Goal: Transaction & Acquisition: Download file/media

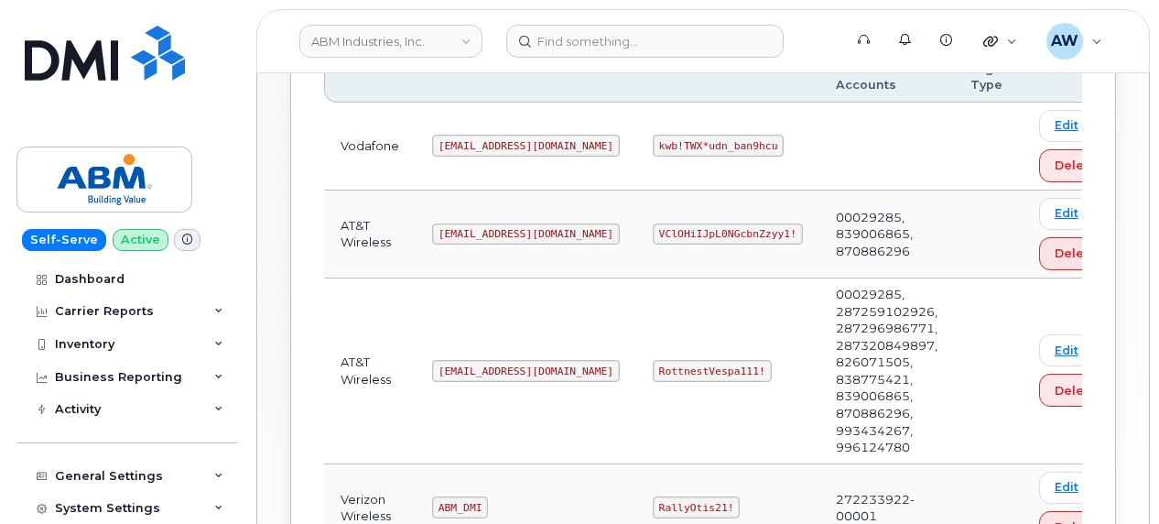
scroll to position [366, 0]
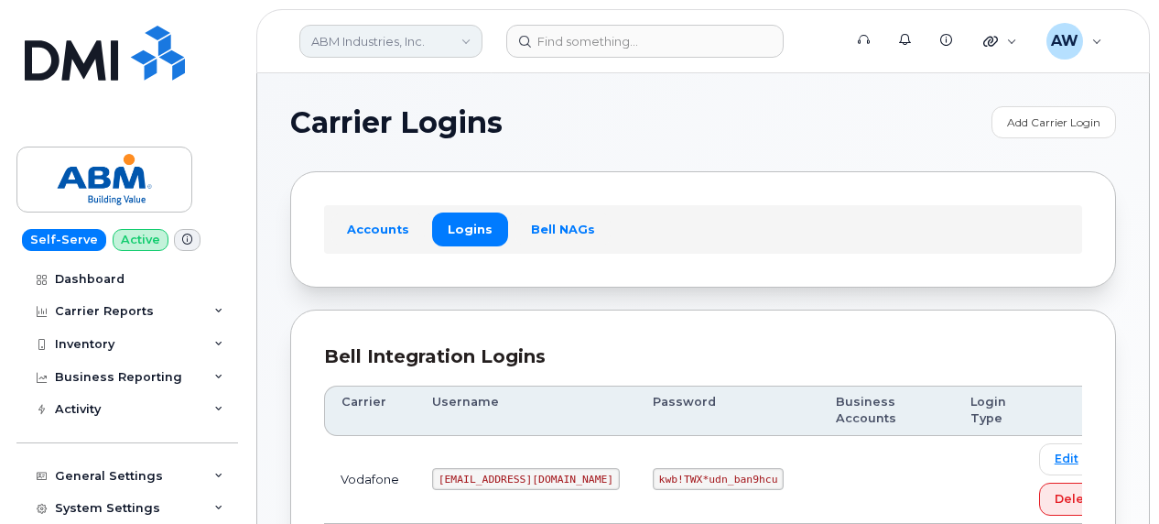
click at [405, 28] on link "ABM Industries, Inc." at bounding box center [390, 41] width 183 height 33
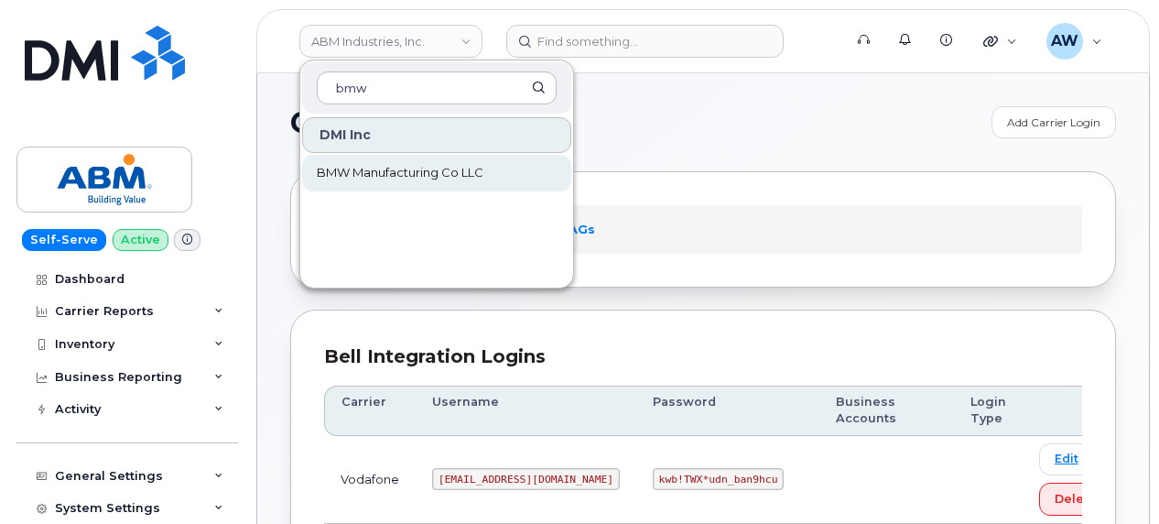
type input "bmw"
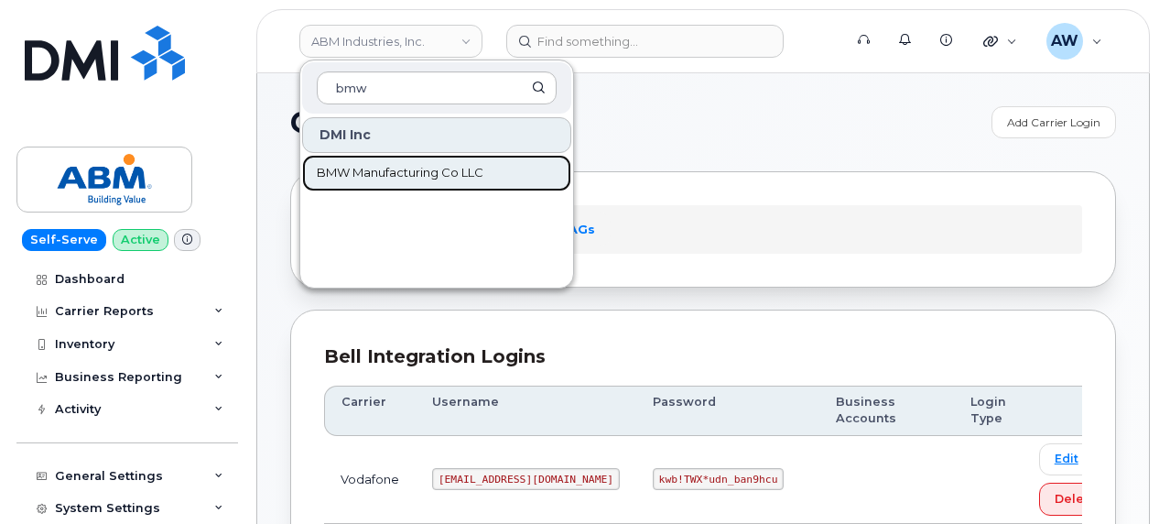
click at [487, 188] on link "BMW Manufacturing Co LLC" at bounding box center [436, 173] width 269 height 37
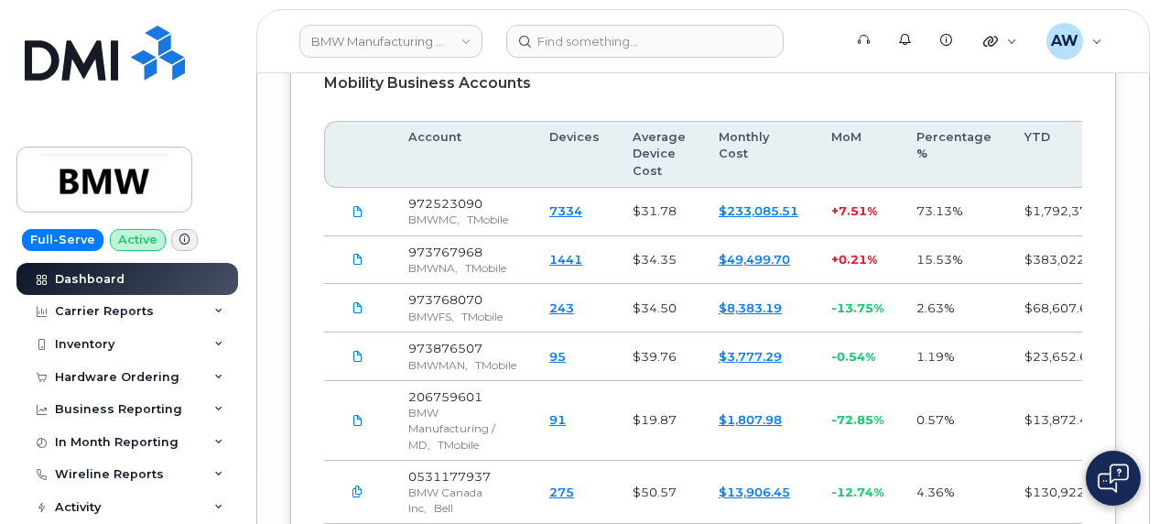
scroll to position [3520, 0]
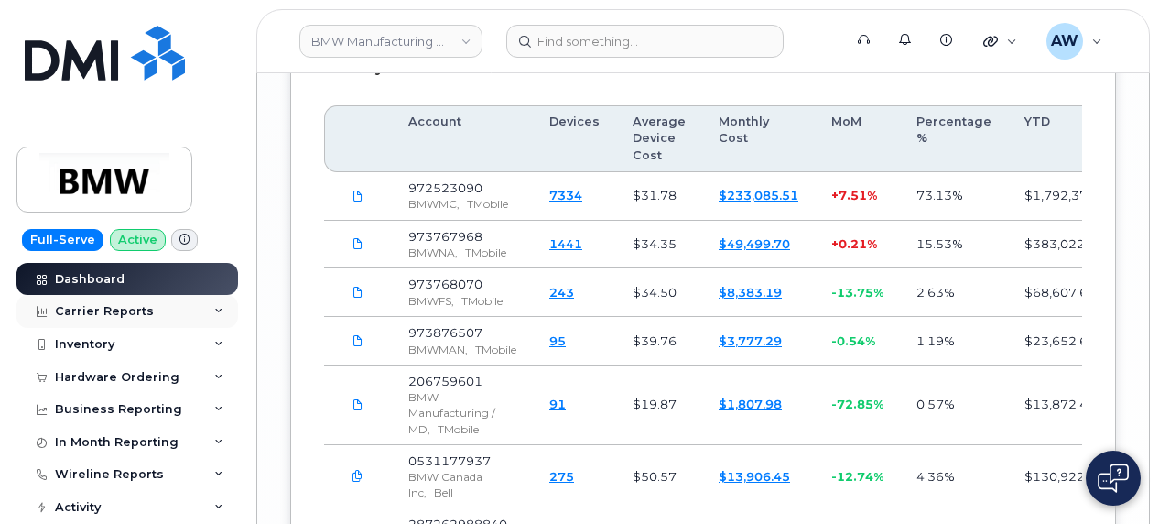
click at [215, 318] on div "Carrier Reports" at bounding box center [127, 311] width 222 height 33
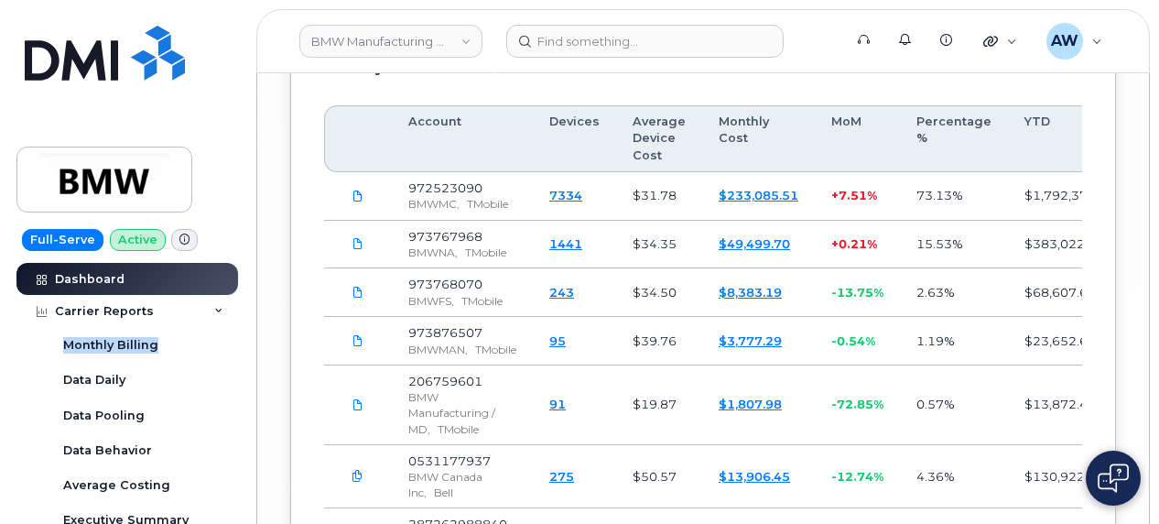
drag, startPoint x: 236, startPoint y: 298, endPoint x: 239, endPoint y: 347, distance: 49.5
click at [239, 347] on div "Dashboard Carrier Reports Monthly Billing Data Daily Data Pooling Data Behavior…" at bounding box center [129, 394] width 226 height 262
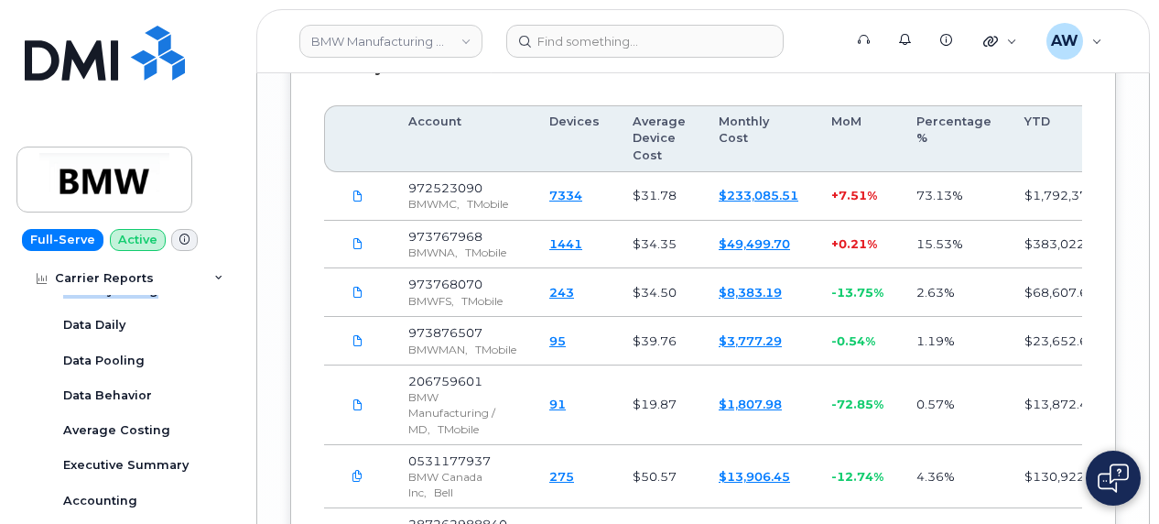
scroll to position [60, 0]
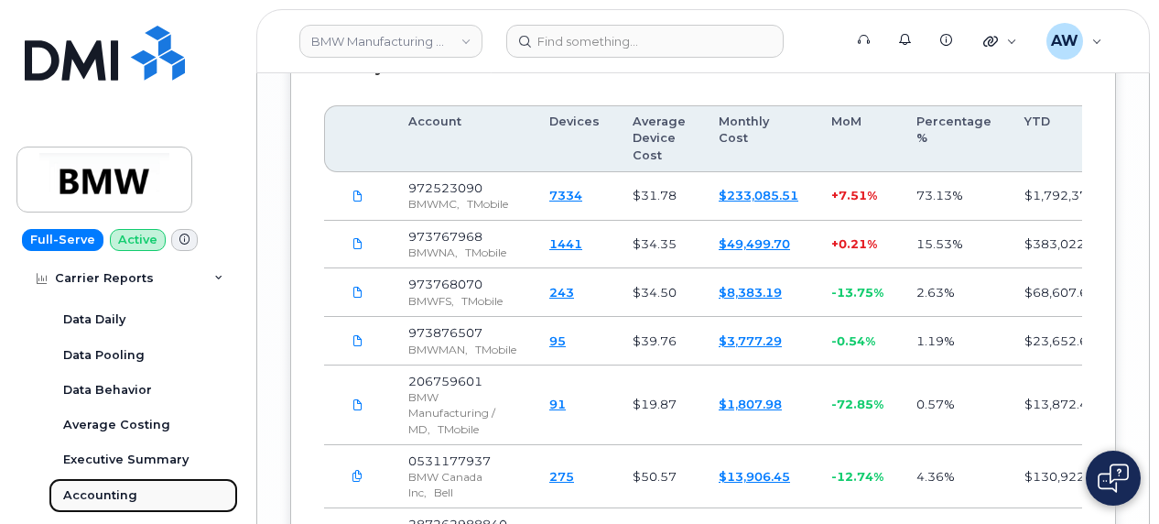
click at [164, 486] on link "Accounting" at bounding box center [144, 495] width 190 height 35
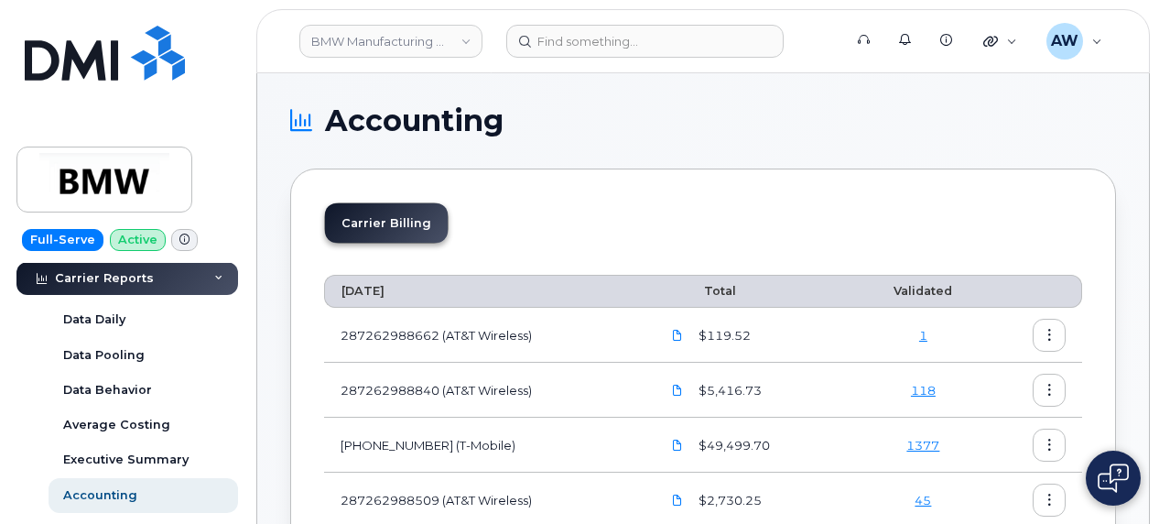
click at [1047, 343] on button "button" at bounding box center [1049, 335] width 33 height 33
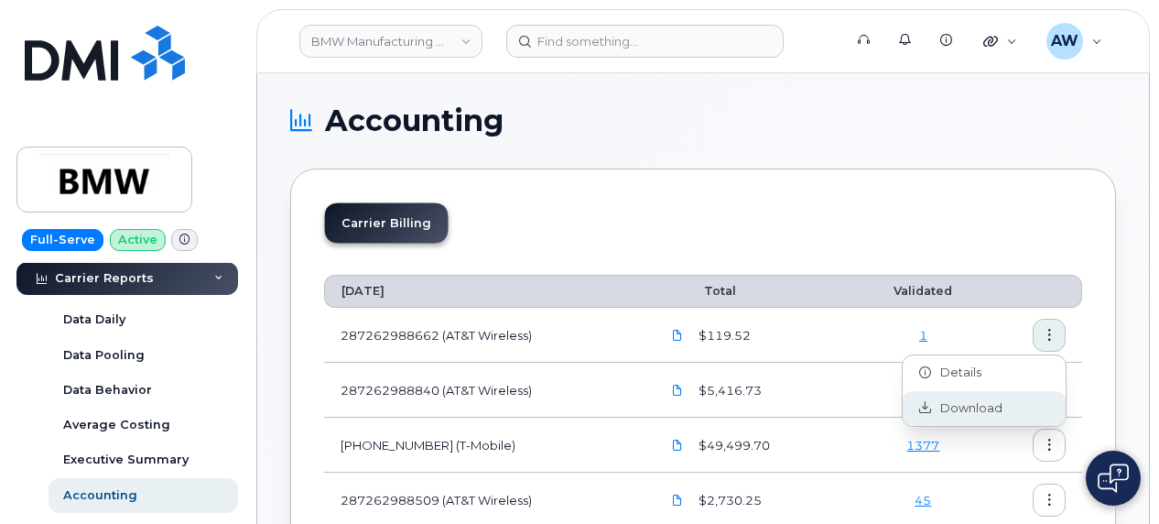
click at [1021, 411] on div "Download" at bounding box center [984, 408] width 163 height 35
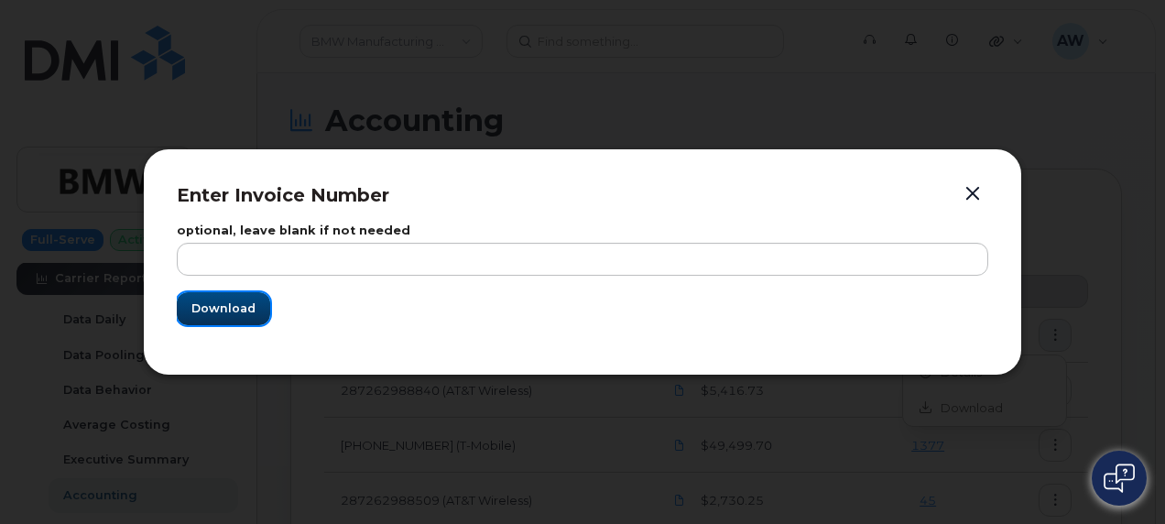
click at [211, 324] on button "Download" at bounding box center [223, 308] width 93 height 33
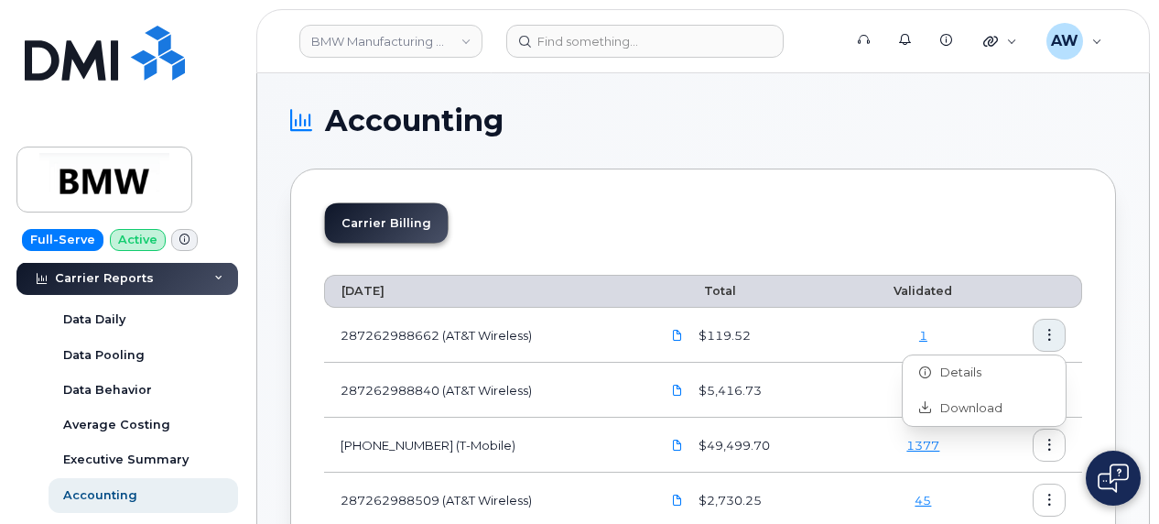
click at [630, 294] on th "August 2025" at bounding box center [484, 291] width 320 height 33
click at [1046, 391] on icon "button" at bounding box center [1050, 391] width 12 height 12
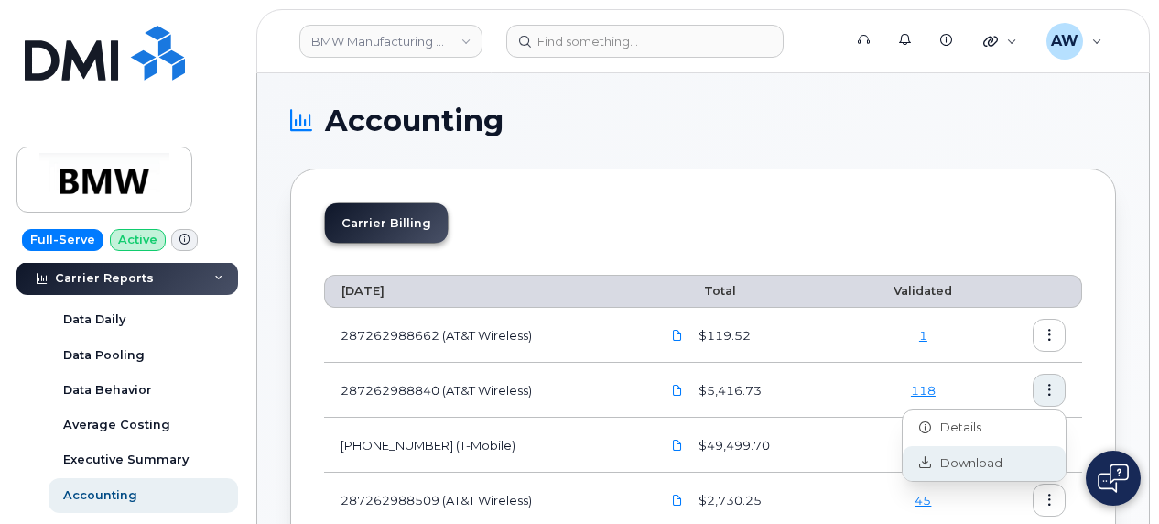
click at [1002, 449] on div "Download" at bounding box center [984, 463] width 163 height 35
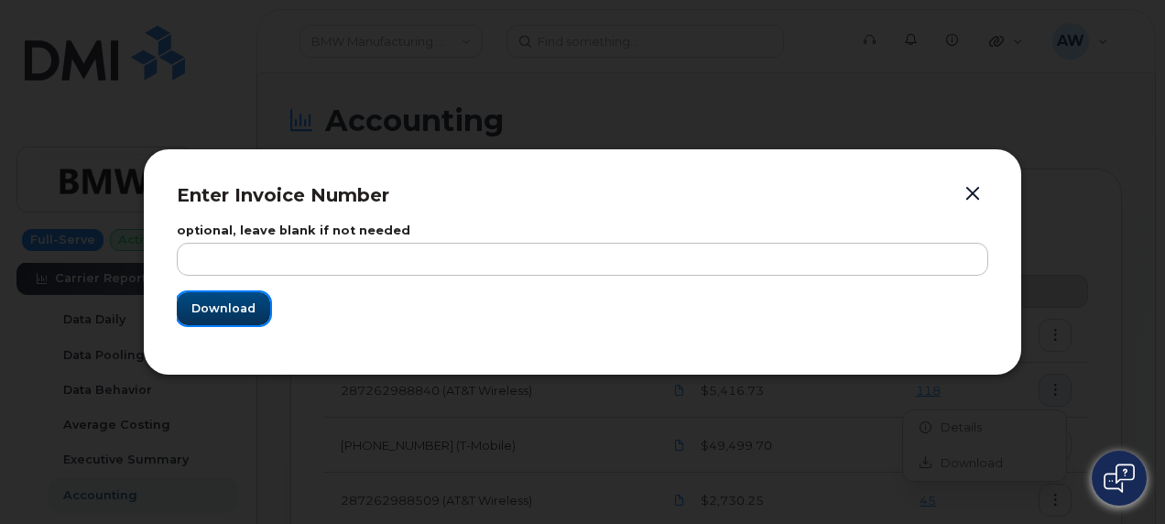
click at [255, 305] on button "Download" at bounding box center [223, 308] width 93 height 33
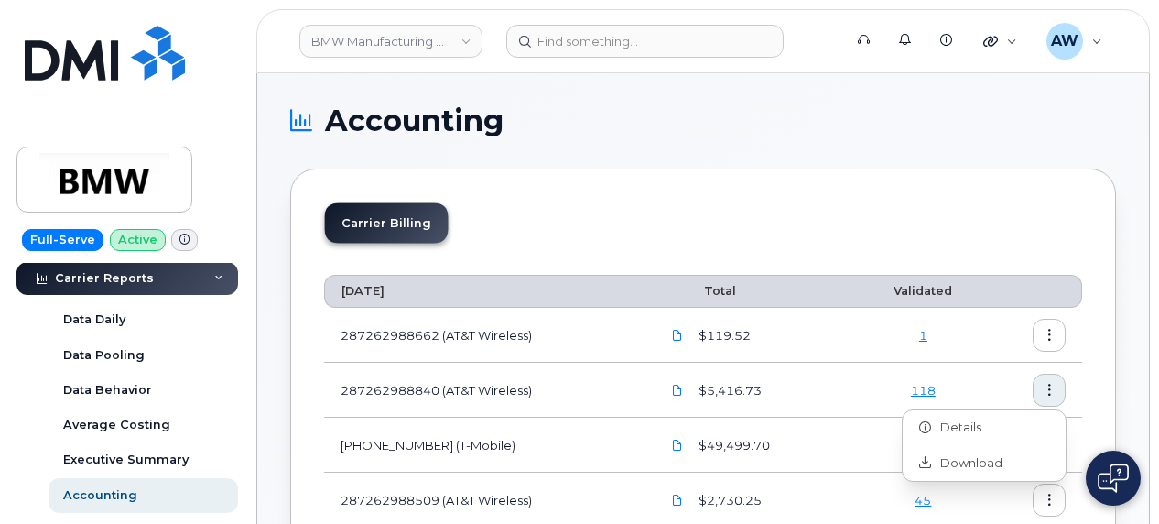
click at [618, 254] on div "Carrier Billing" at bounding box center [703, 230] width 758 height 56
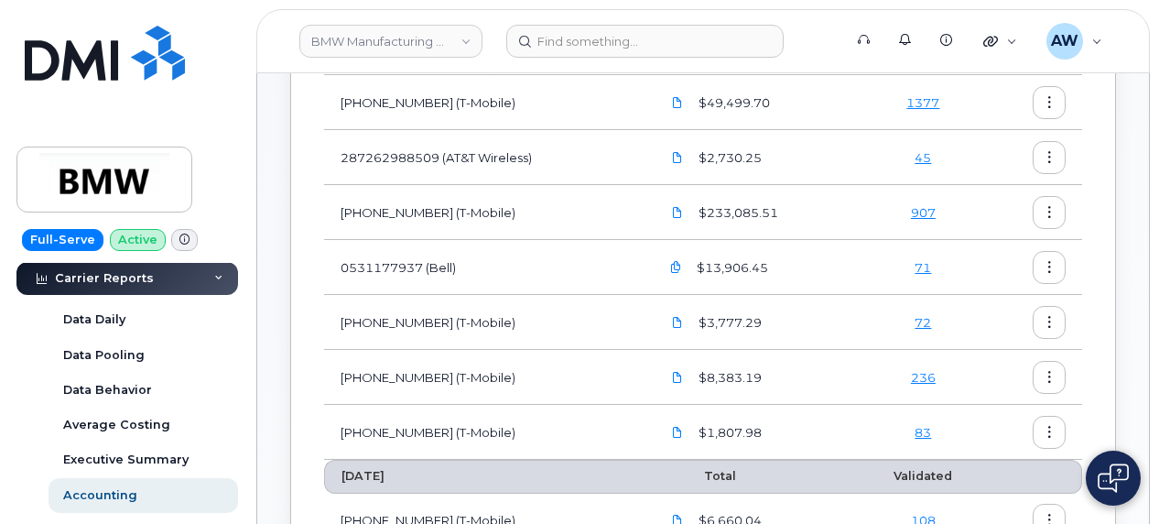
scroll to position [348, 0]
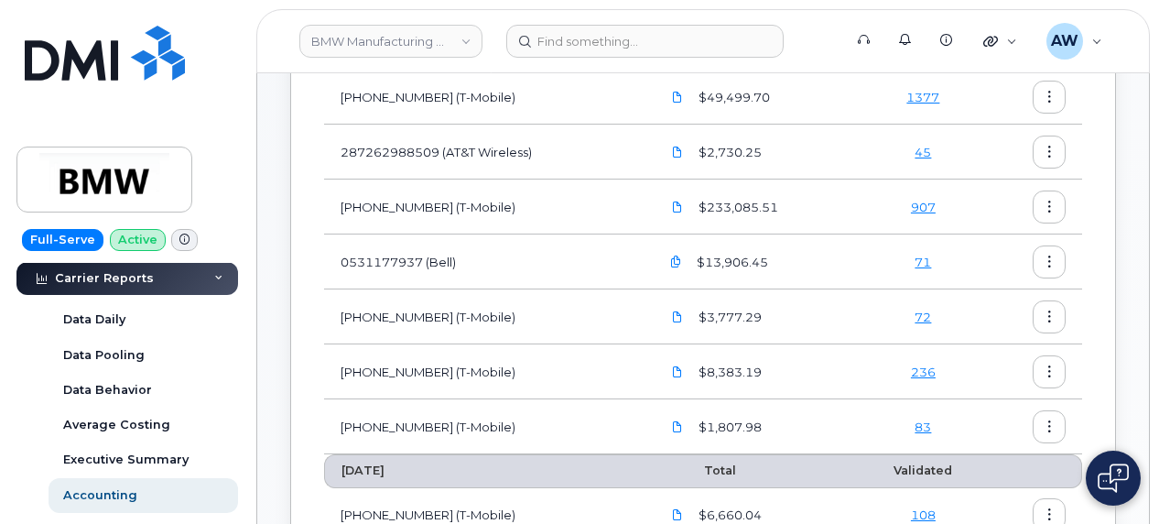
click at [1045, 146] on icon "button" at bounding box center [1050, 152] width 12 height 12
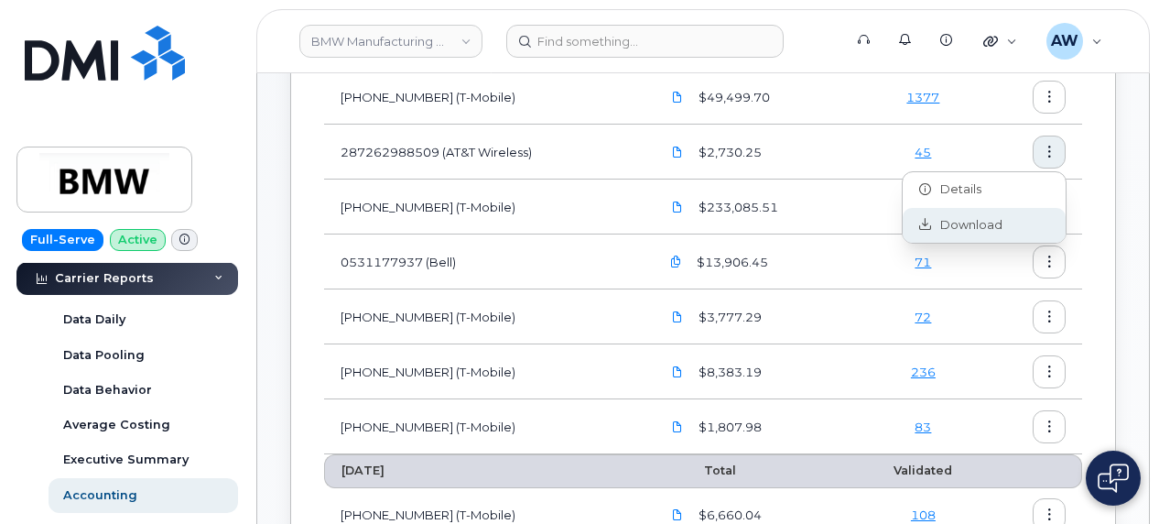
click at [991, 214] on div "Download" at bounding box center [984, 225] width 163 height 35
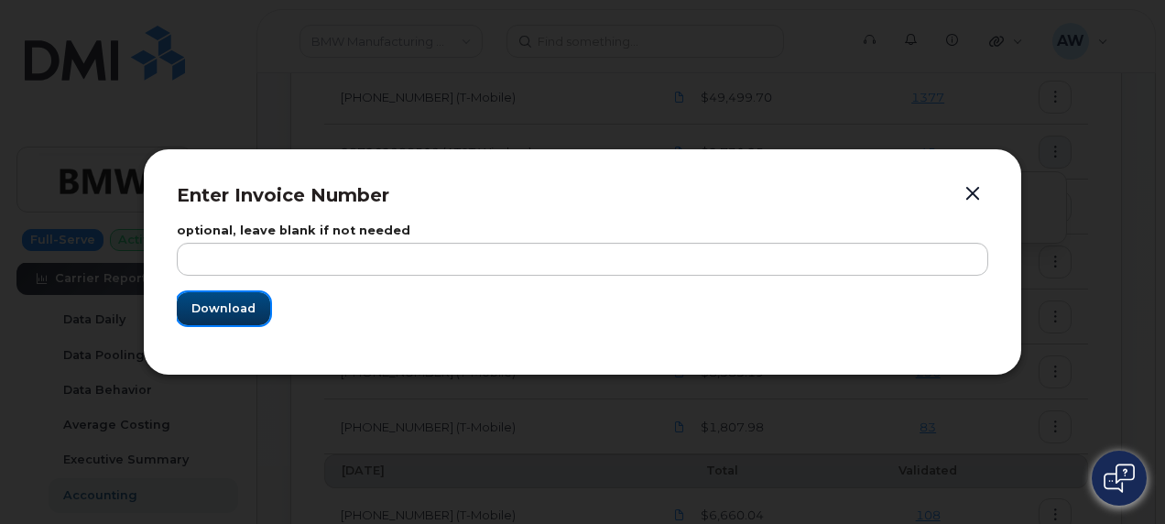
click at [225, 306] on span "Download" at bounding box center [223, 307] width 64 height 17
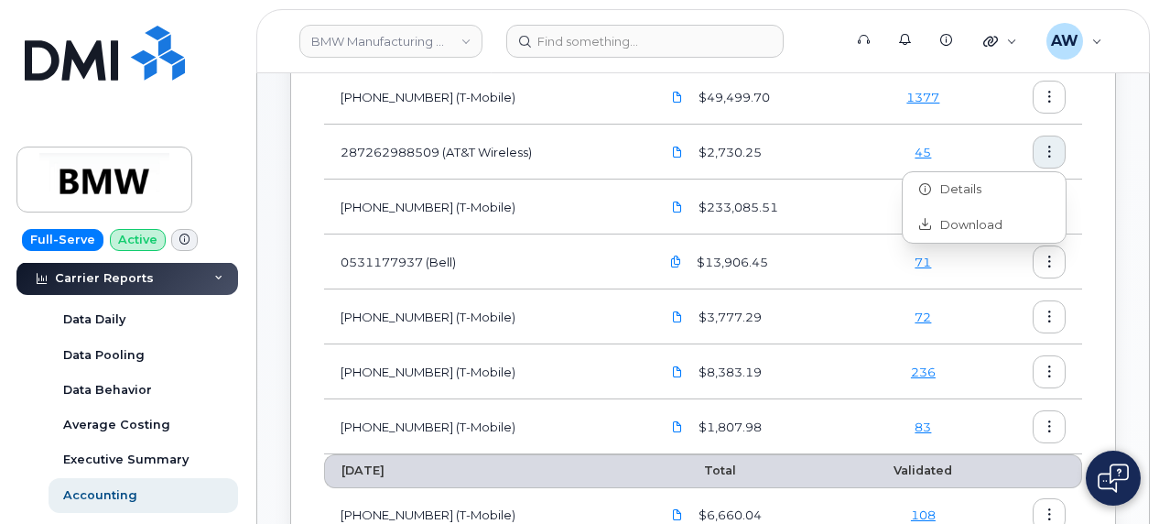
click at [493, 446] on td "206759601 (T-Mobile)" at bounding box center [484, 426] width 320 height 55
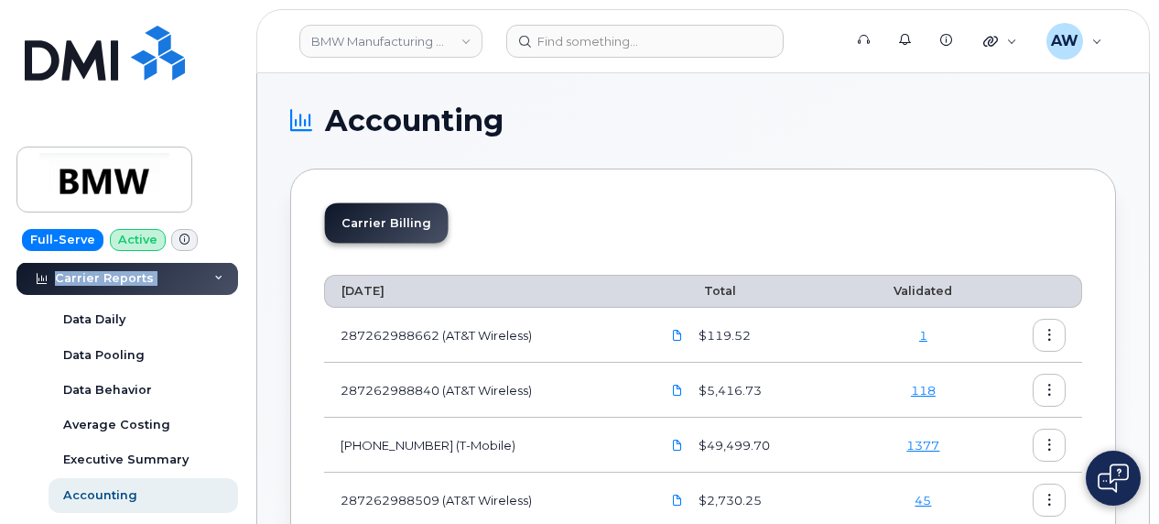
scroll to position [0, 0]
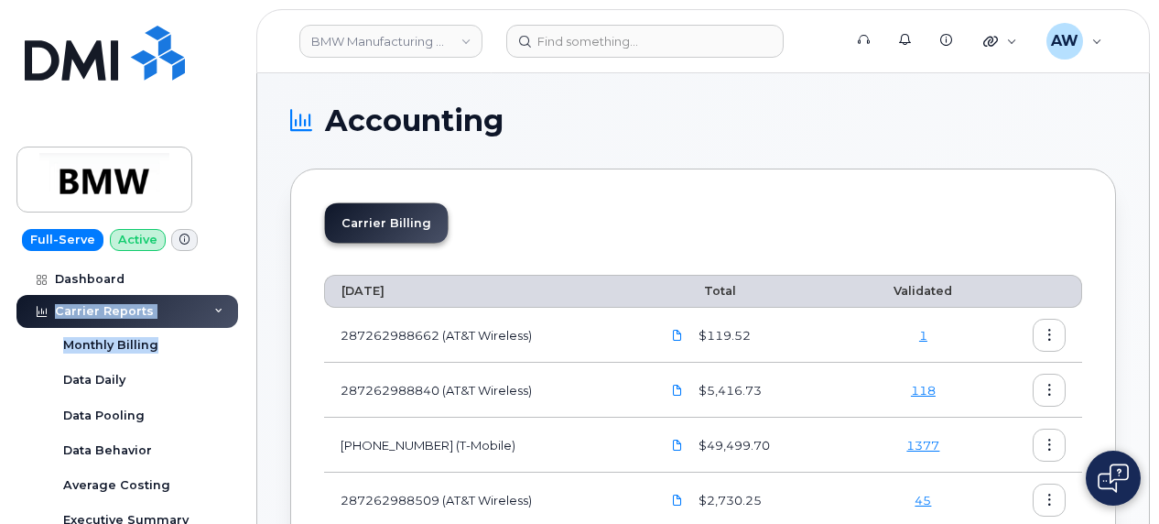
drag, startPoint x: 234, startPoint y: 298, endPoint x: 238, endPoint y: 258, distance: 40.4
click at [238, 257] on div "Full-Serve Active Dashboard Carrier Reports Monthly Billing Data Daily Data Poo…" at bounding box center [124, 262] width 248 height 524
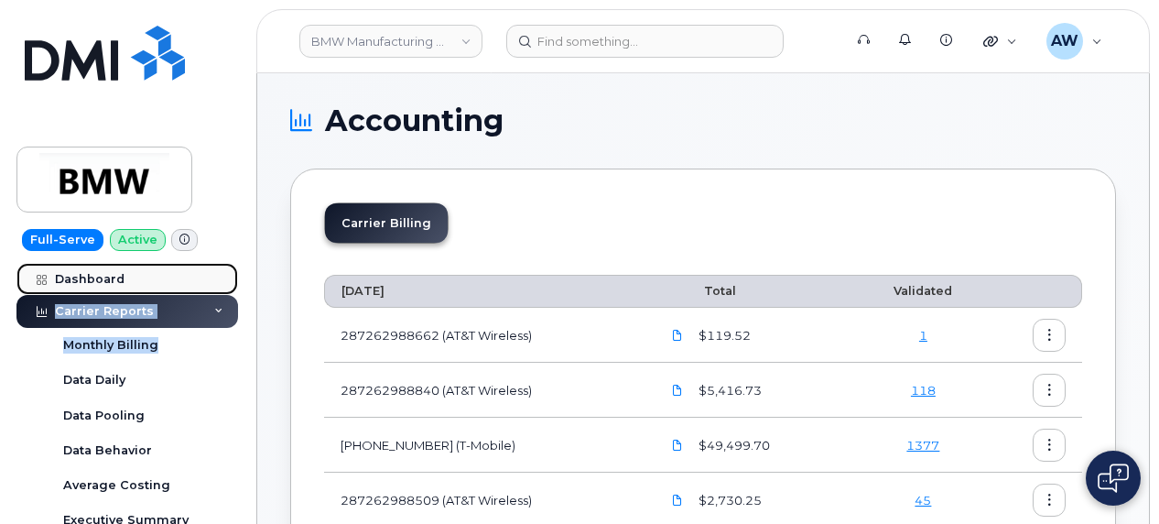
drag, startPoint x: 238, startPoint y: 258, endPoint x: 110, endPoint y: 267, distance: 128.5
click at [110, 267] on link "Dashboard" at bounding box center [127, 279] width 222 height 33
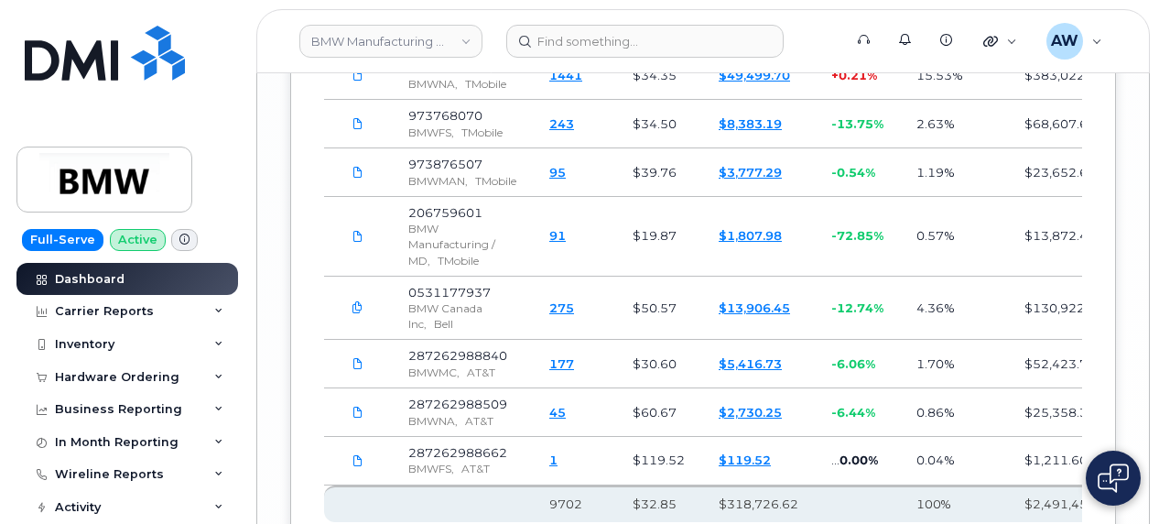
scroll to position [3695, 0]
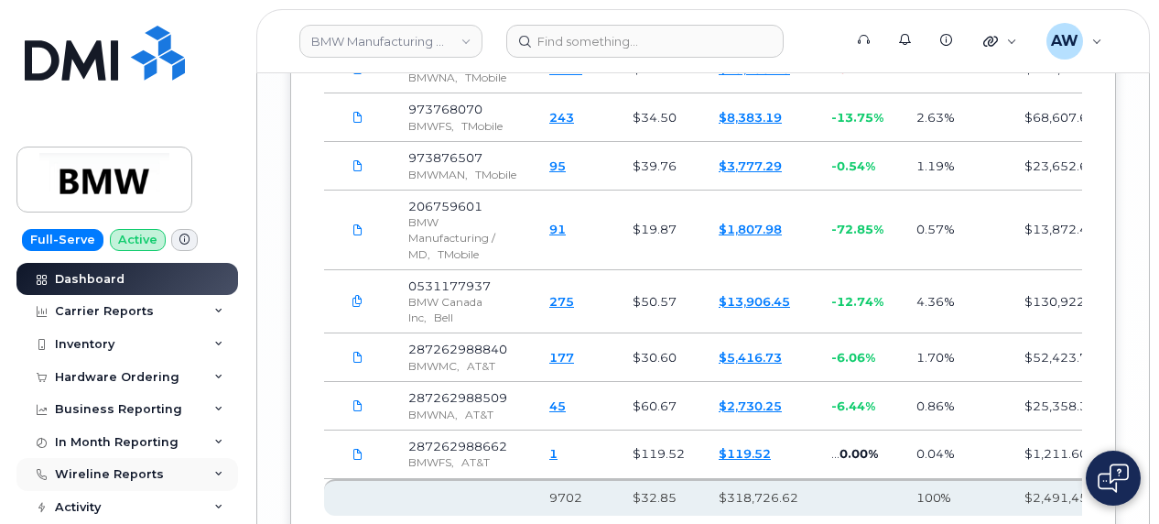
click at [167, 476] on div "Wireline Reports" at bounding box center [127, 474] width 222 height 33
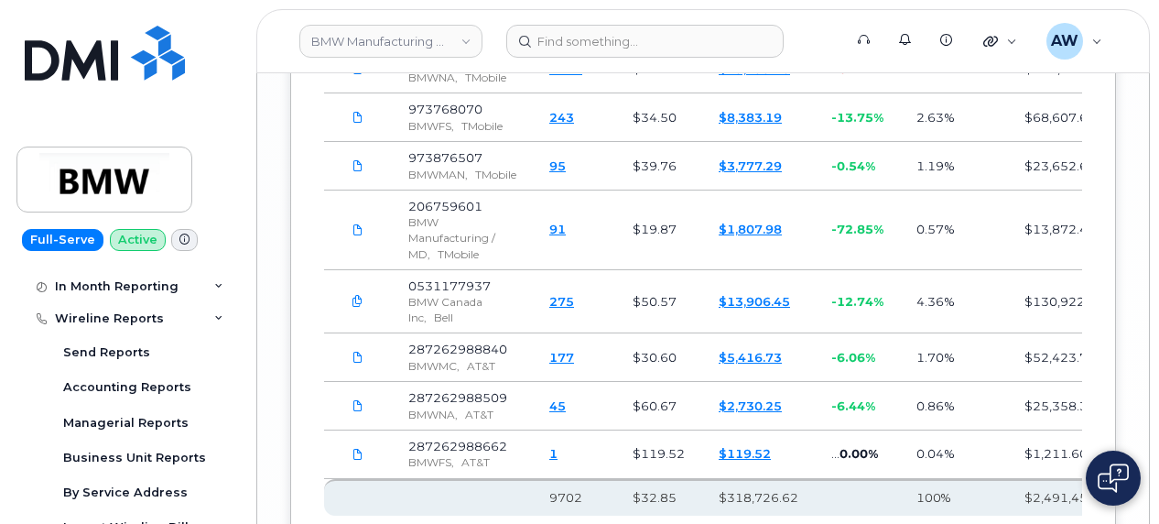
scroll to position [135, 0]
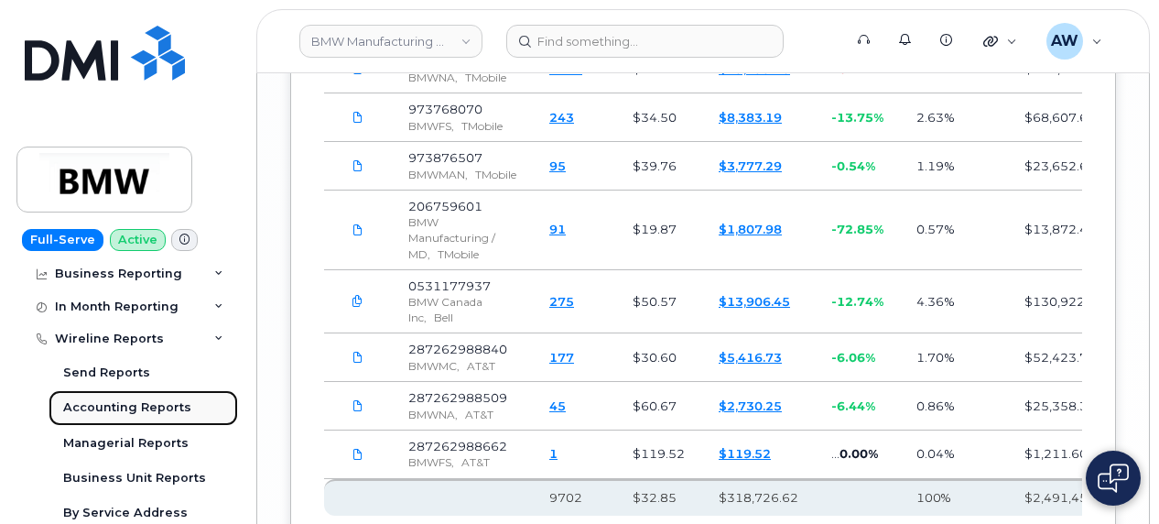
click at [190, 396] on link "Accounting Reports" at bounding box center [144, 407] width 190 height 35
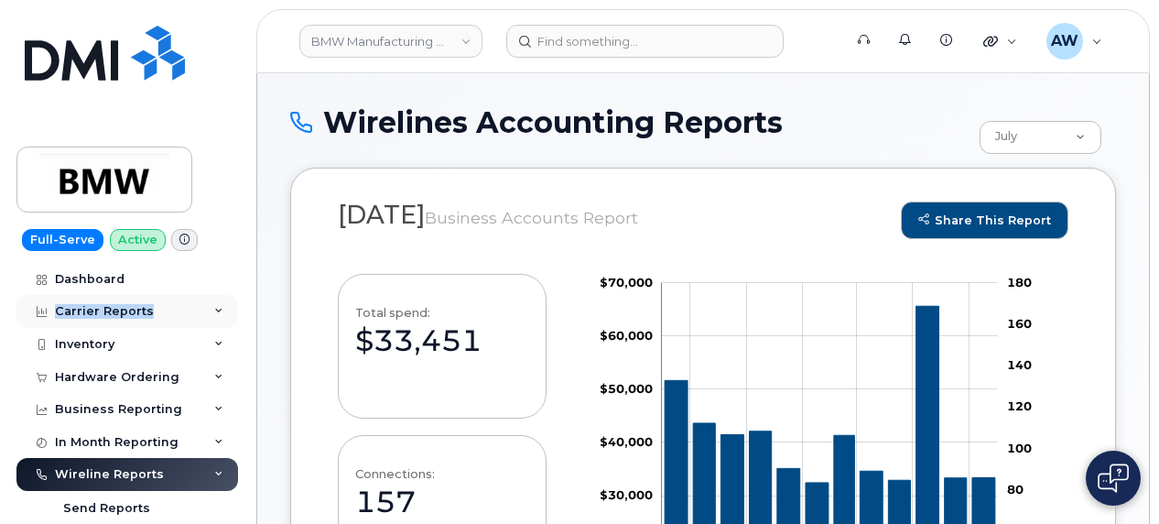
drag, startPoint x: 235, startPoint y: 286, endPoint x: 222, endPoint y: 317, distance: 34.0
click at [222, 319] on div "Dashboard Carrier Reports Monthly Billing Data Daily Data Pooling Data Behavior…" at bounding box center [129, 394] width 226 height 262
drag, startPoint x: 244, startPoint y: 345, endPoint x: 243, endPoint y: 364, distance: 19.2
click at [243, 364] on div "Full-Serve Active Dashboard Carrier Reports Monthly Billing Data Daily Data Poo…" at bounding box center [124, 262] width 248 height 524
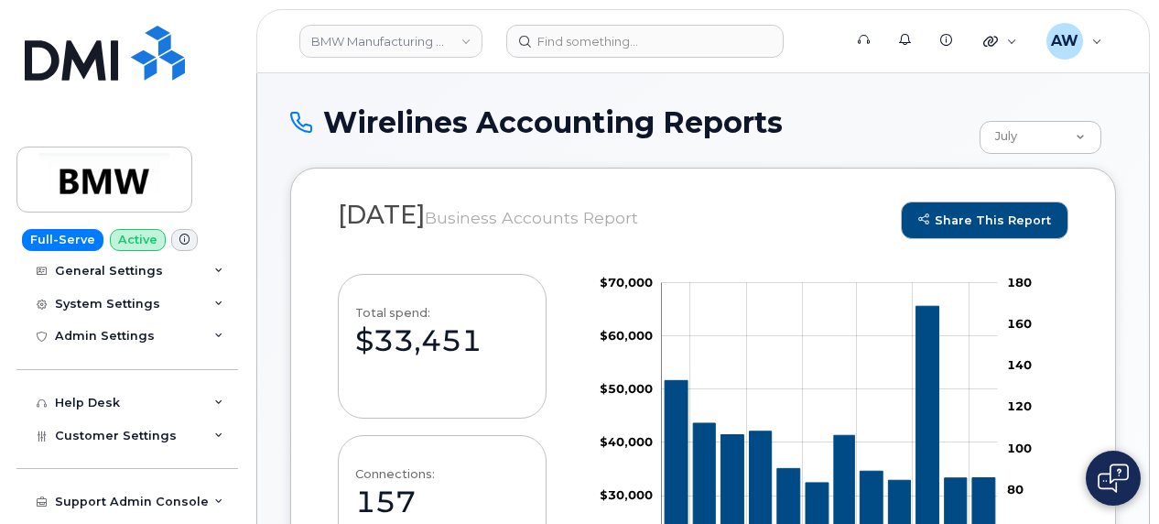
scroll to position [566, 0]
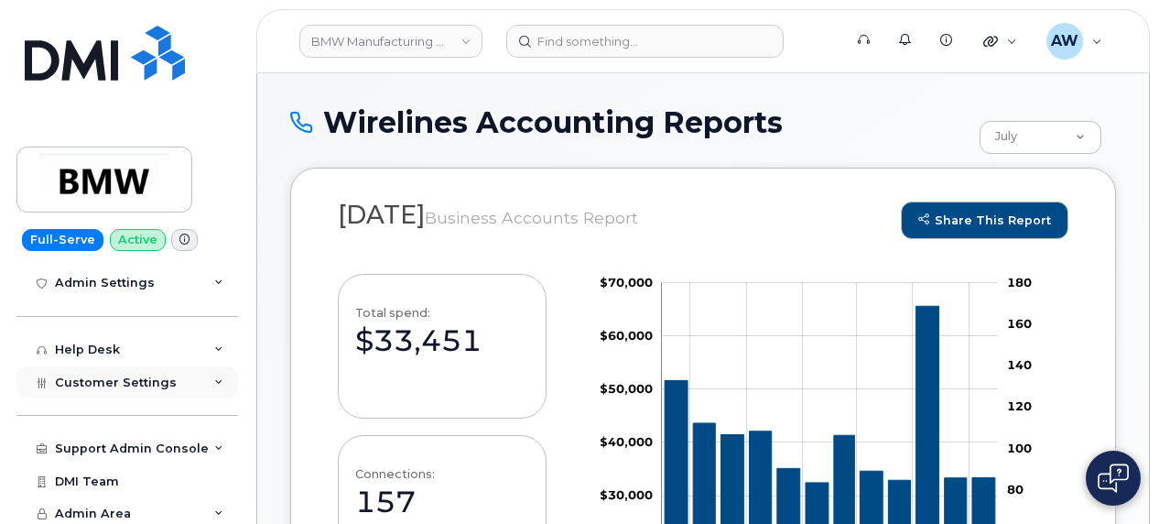
click at [199, 386] on div "Customer Settings" at bounding box center [127, 382] width 222 height 33
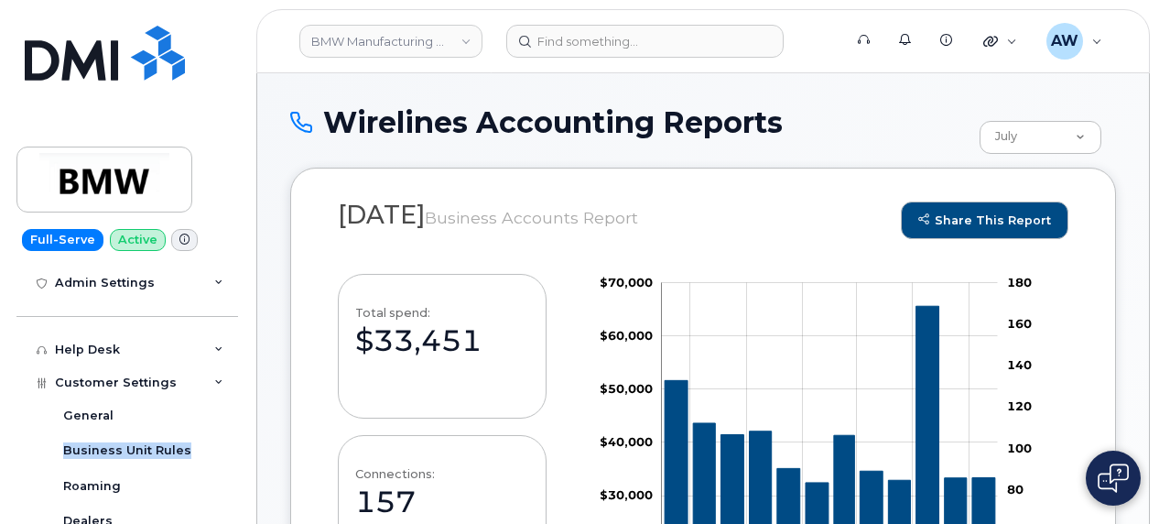
drag, startPoint x: 244, startPoint y: 408, endPoint x: 246, endPoint y: 442, distance: 33.9
click at [246, 442] on div "Full-Serve Active Dashboard Carrier Reports Monthly Billing Data Daily Data Poo…" at bounding box center [124, 262] width 248 height 524
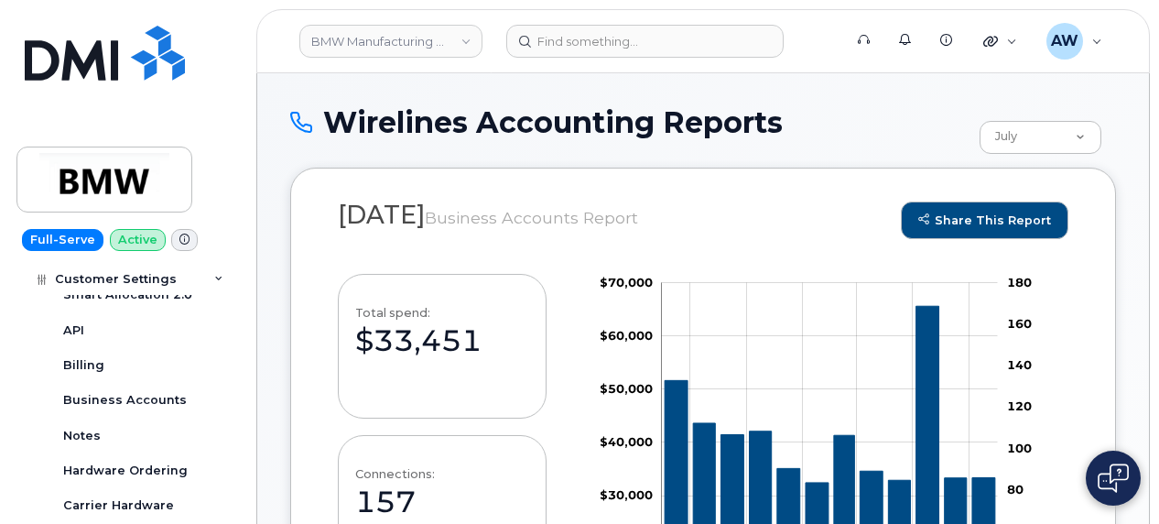
scroll to position [977, 0]
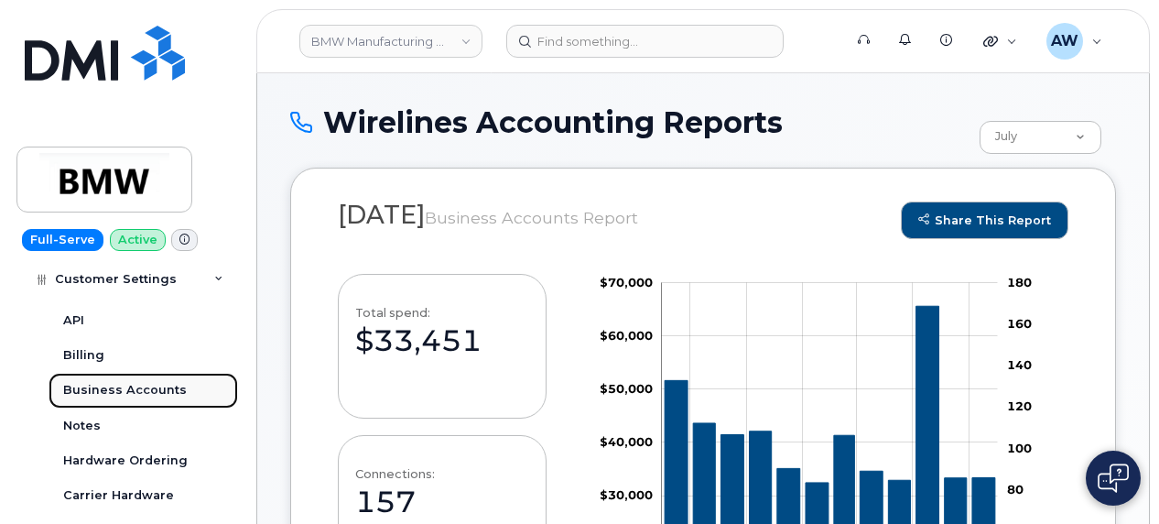
click at [154, 382] on div "Business Accounts" at bounding box center [125, 390] width 124 height 16
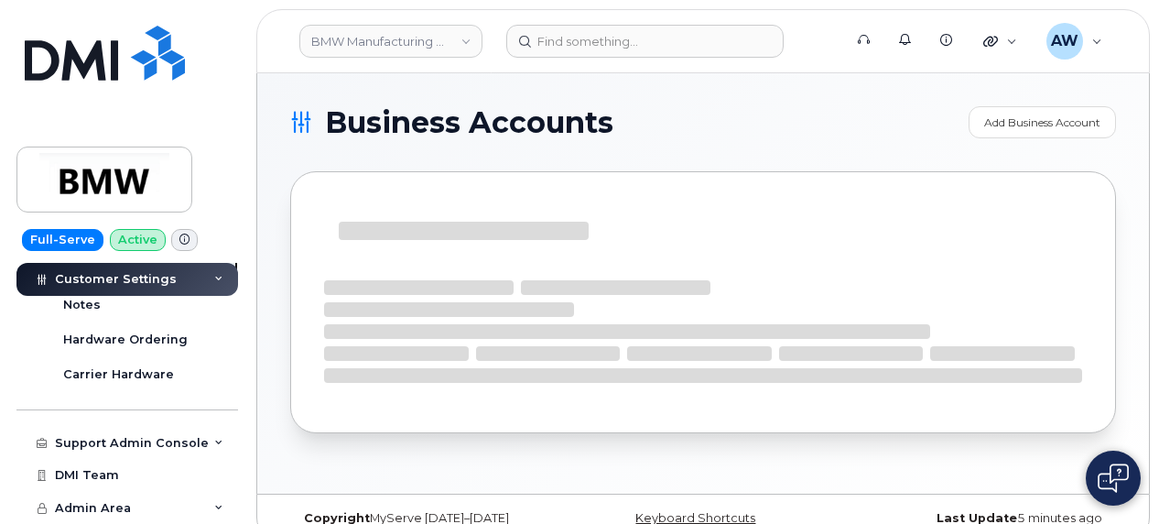
scroll to position [766, 0]
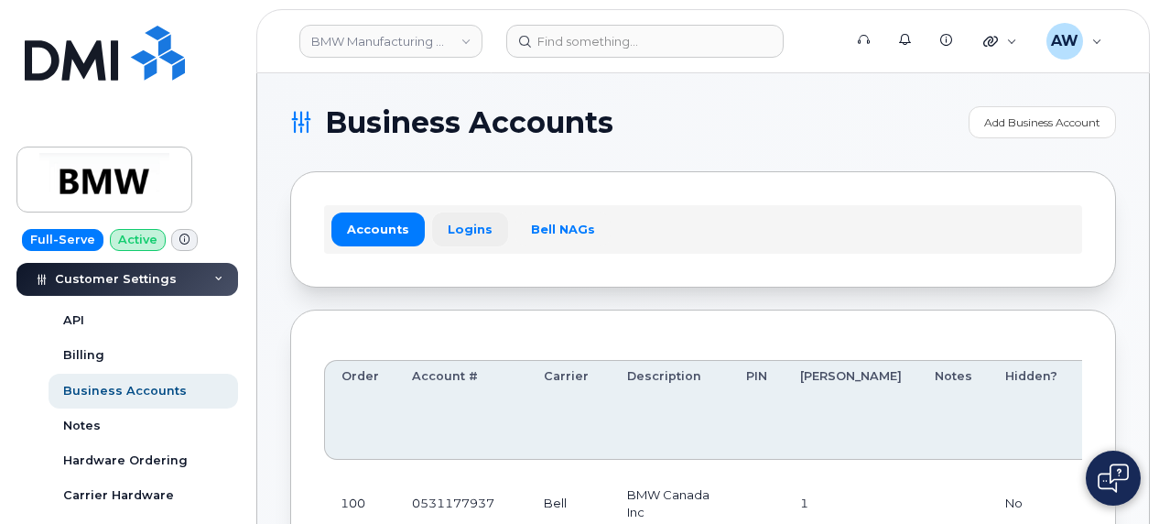
click at [443, 244] on link "Logins" at bounding box center [470, 228] width 76 height 33
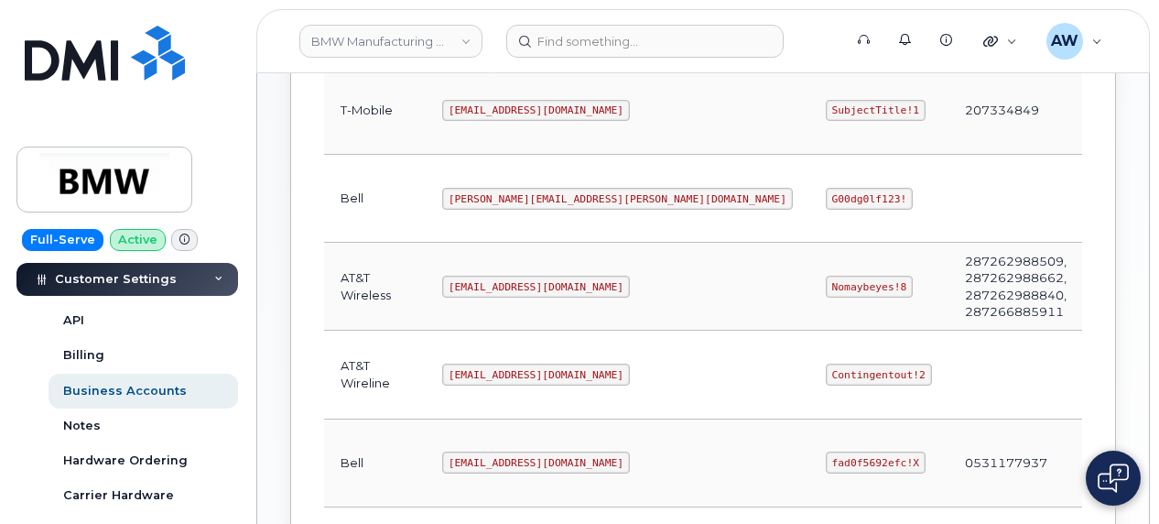
scroll to position [463, 0]
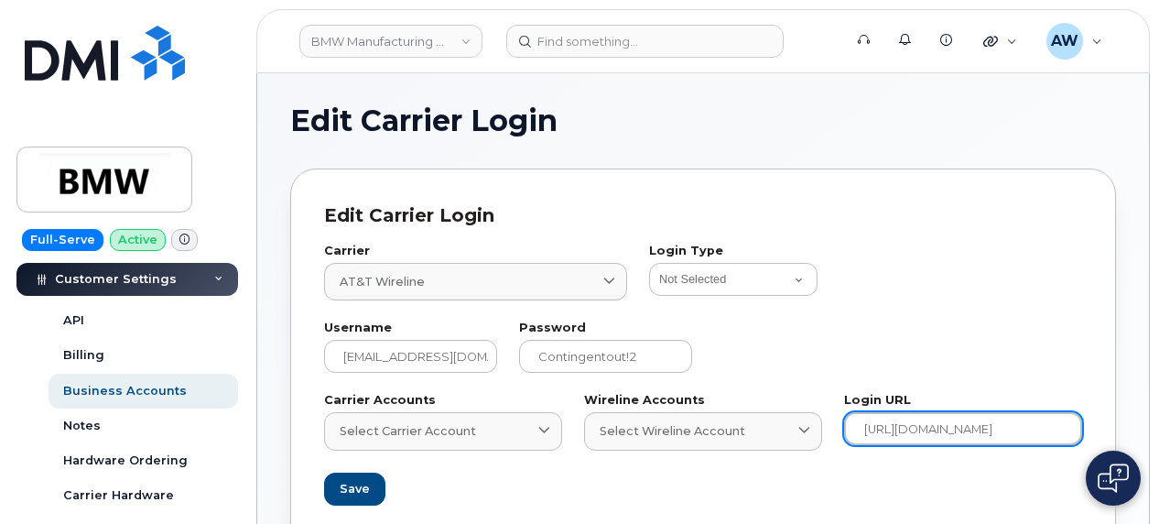
click at [958, 424] on input "https://businesscenter.att.com/ebiz/dashboard/v2/index.html#/dashboard" at bounding box center [963, 428] width 238 height 33
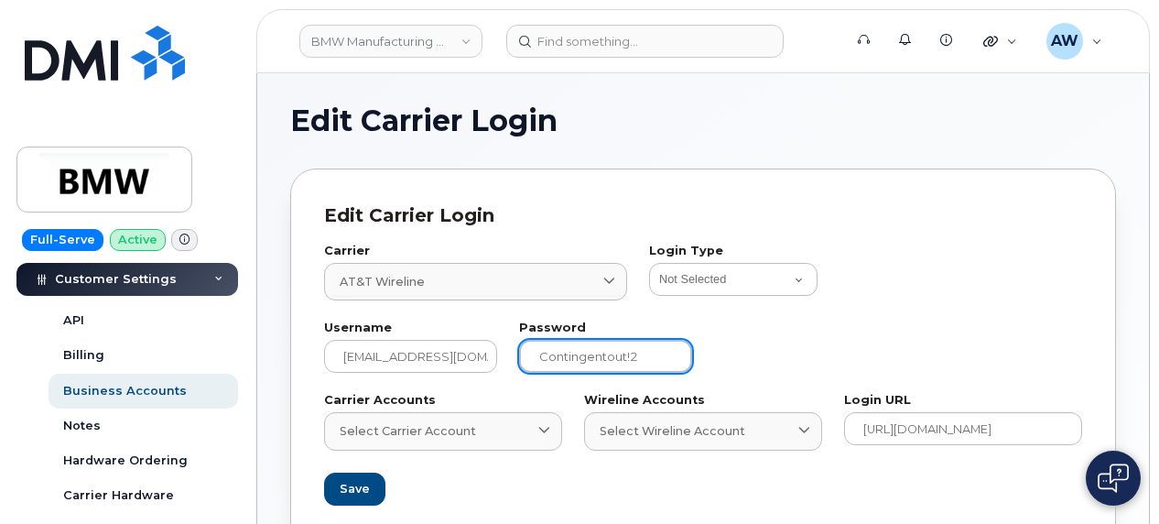
click at [589, 367] on input "Contingentout!2" at bounding box center [605, 356] width 173 height 33
click at [220, 270] on div "Customer Settings" at bounding box center [127, 279] width 222 height 33
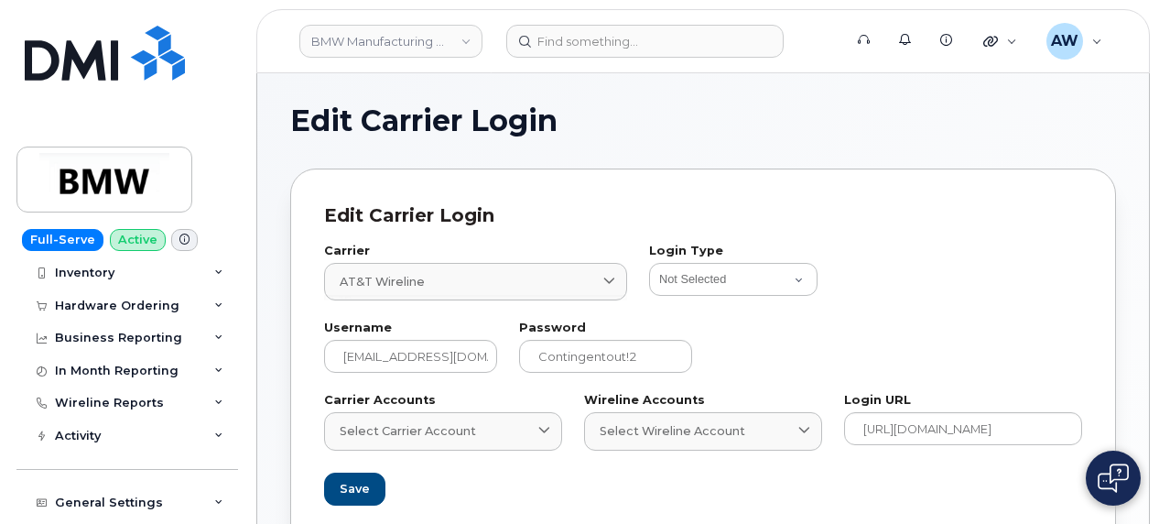
scroll to position [67, 0]
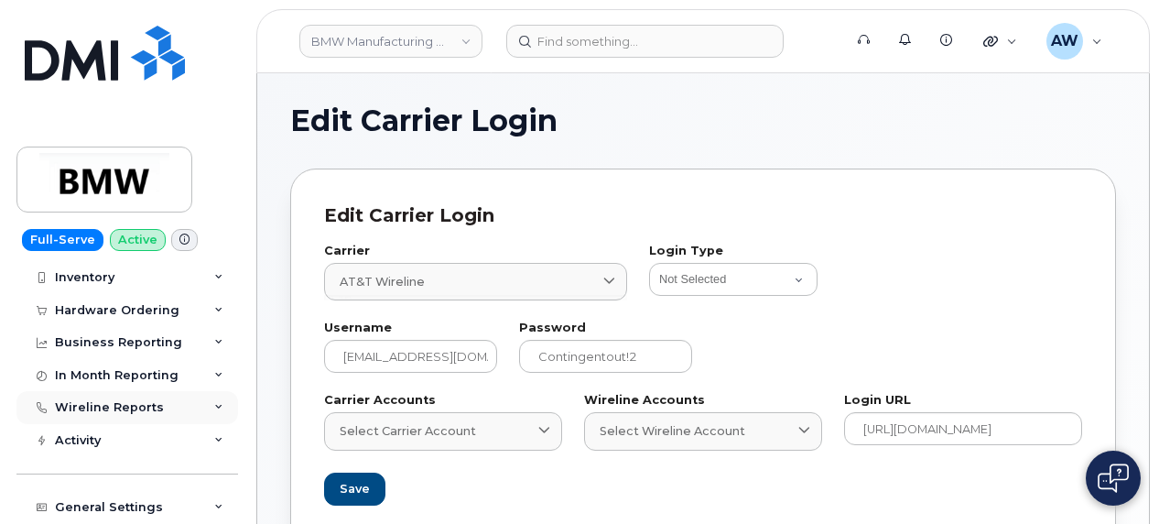
click at [198, 415] on div "Wireline Reports" at bounding box center [127, 407] width 222 height 33
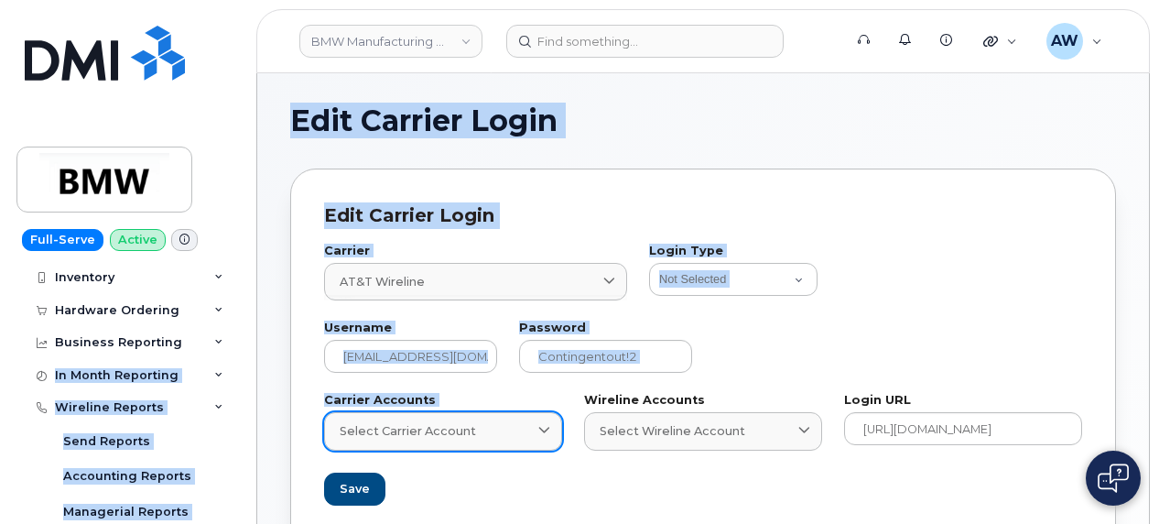
drag, startPoint x: 294, startPoint y: 374, endPoint x: 353, endPoint y: 419, distance: 75.1
click at [353, 419] on div "BMW Manufacturing Co LLC Support Alerts Knowledge Base Quicklinks Suspend / Can…" at bounding box center [703, 476] width 892 height 807
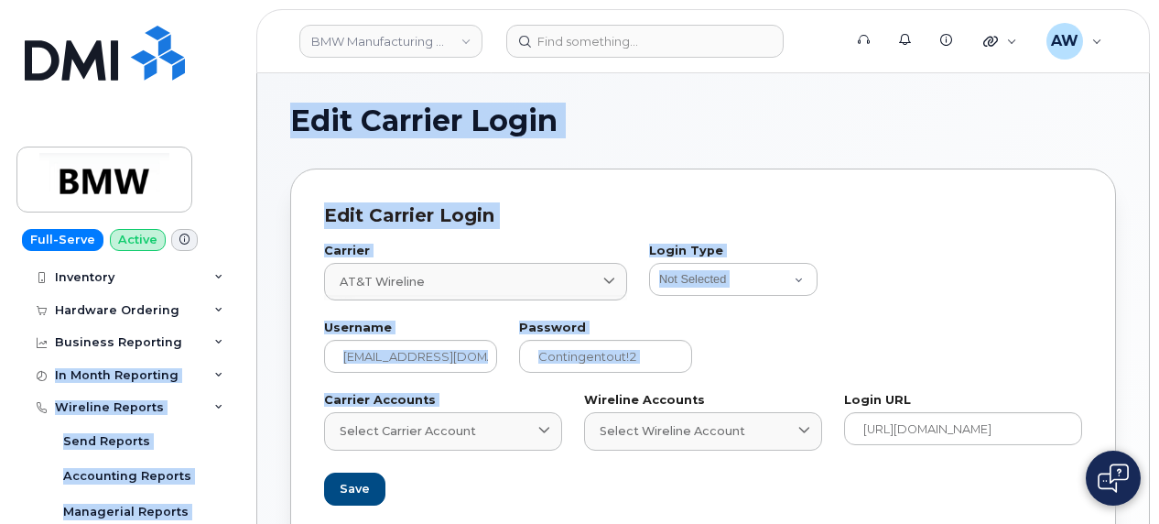
click at [257, 379] on div "Edit Carrier Login Edit Carrier Login Carrier AT&T Wireline 136 International F…" at bounding box center [703, 476] width 892 height 807
click at [236, 328] on div "Business Reporting Managerial Reports Individual Reports Bill Audits Business U…" at bounding box center [129, 342] width 226 height 33
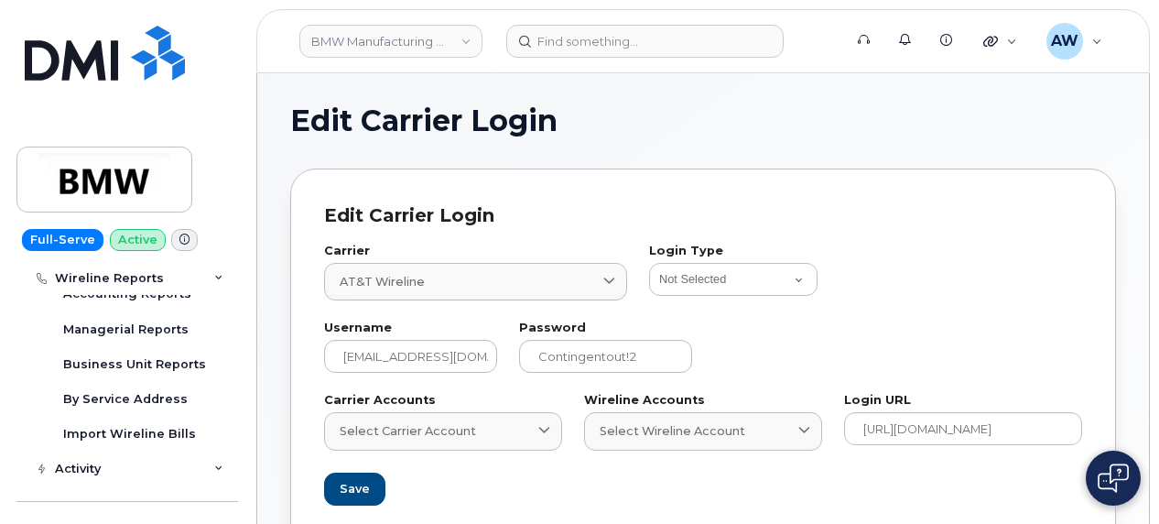
scroll to position [253, 0]
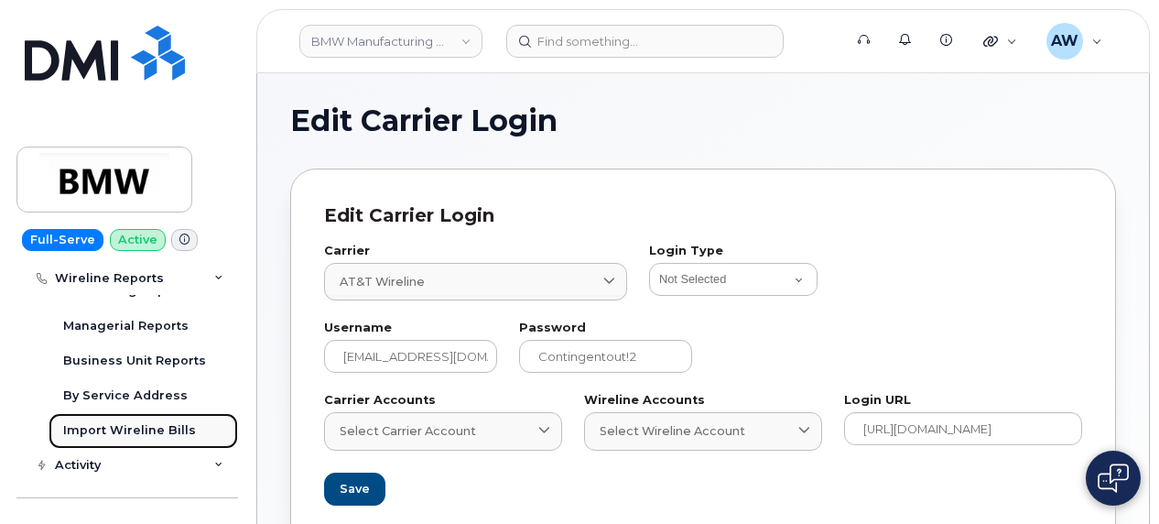
click at [180, 428] on div "Import Wireline Bills" at bounding box center [129, 430] width 133 height 16
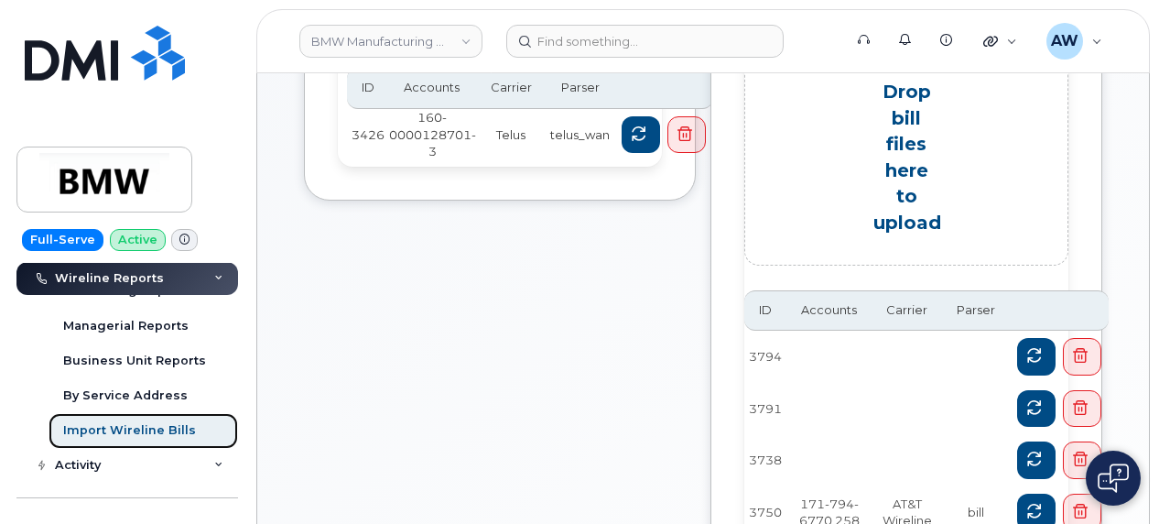
scroll to position [223, 0]
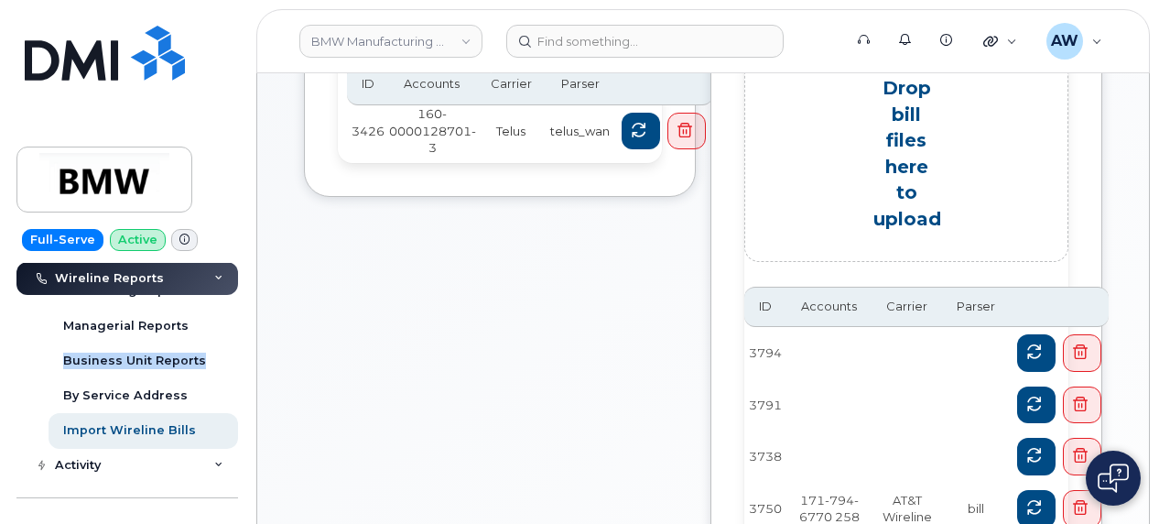
drag, startPoint x: 244, startPoint y: 371, endPoint x: 244, endPoint y: 339, distance: 32.0
click at [244, 339] on div "Full-Serve Active Dashboard Carrier Reports Monthly Billing Data Daily Data Poo…" at bounding box center [124, 262] width 248 height 524
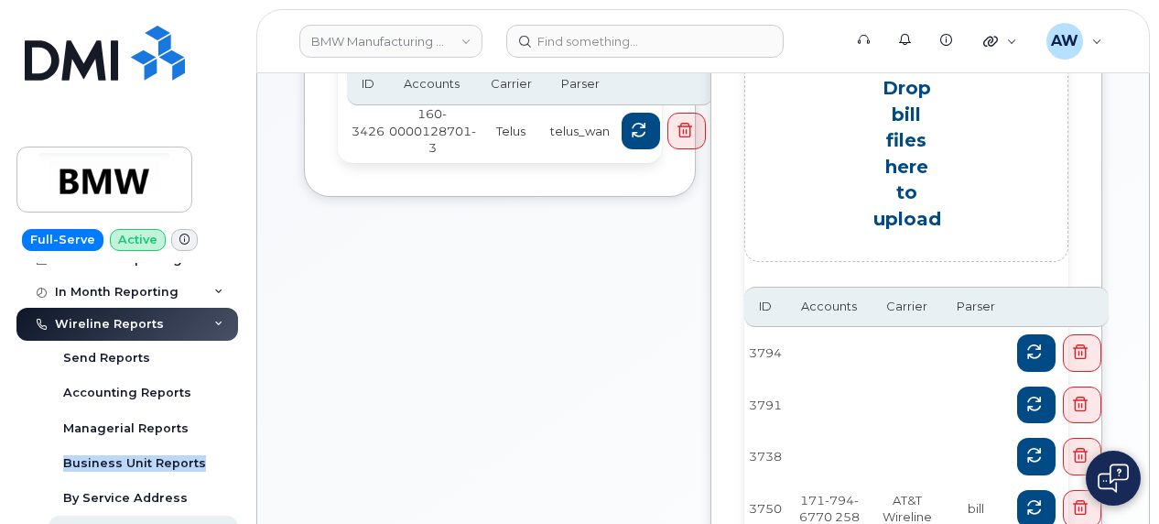
scroll to position [147, 0]
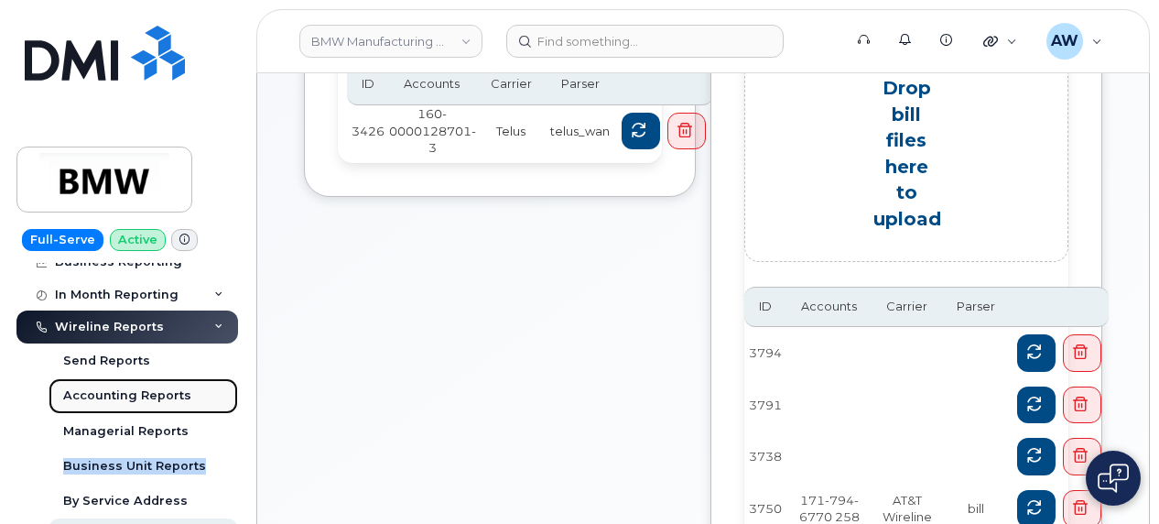
click at [145, 408] on link "Accounting Reports" at bounding box center [144, 395] width 190 height 35
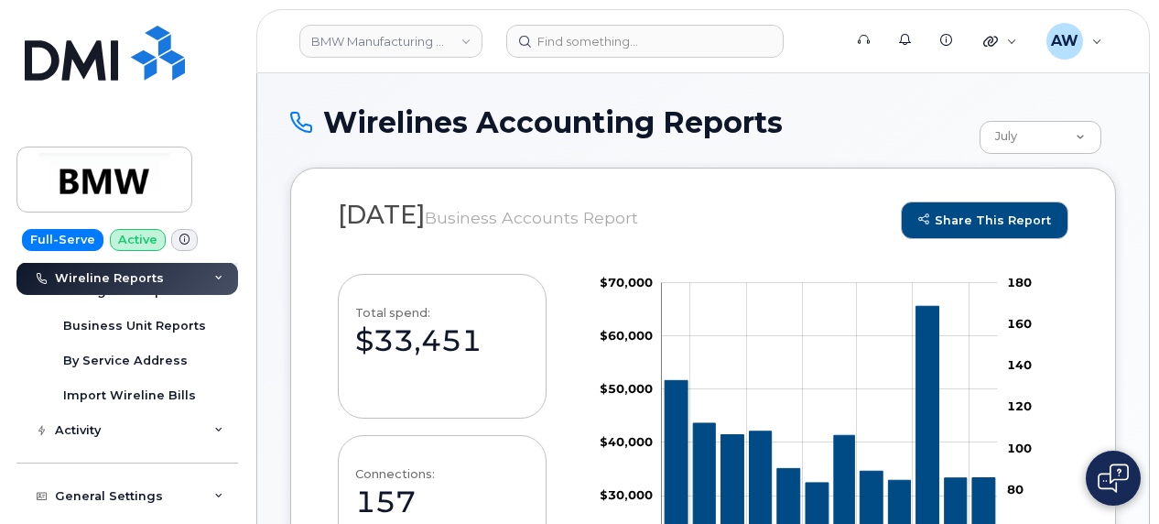
scroll to position [291, 0]
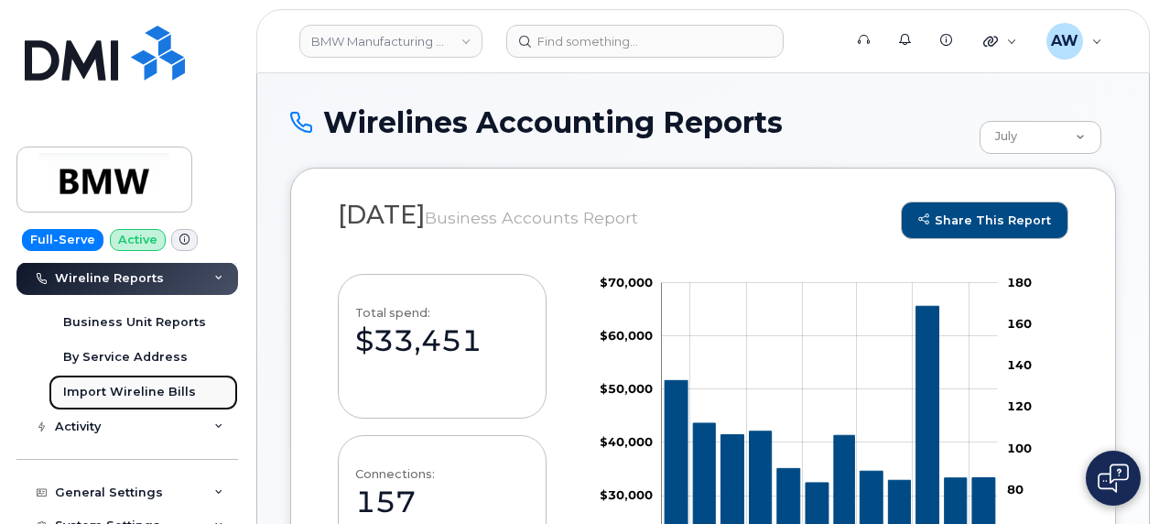
click at [146, 398] on div "Import Wireline Bills" at bounding box center [129, 392] width 133 height 16
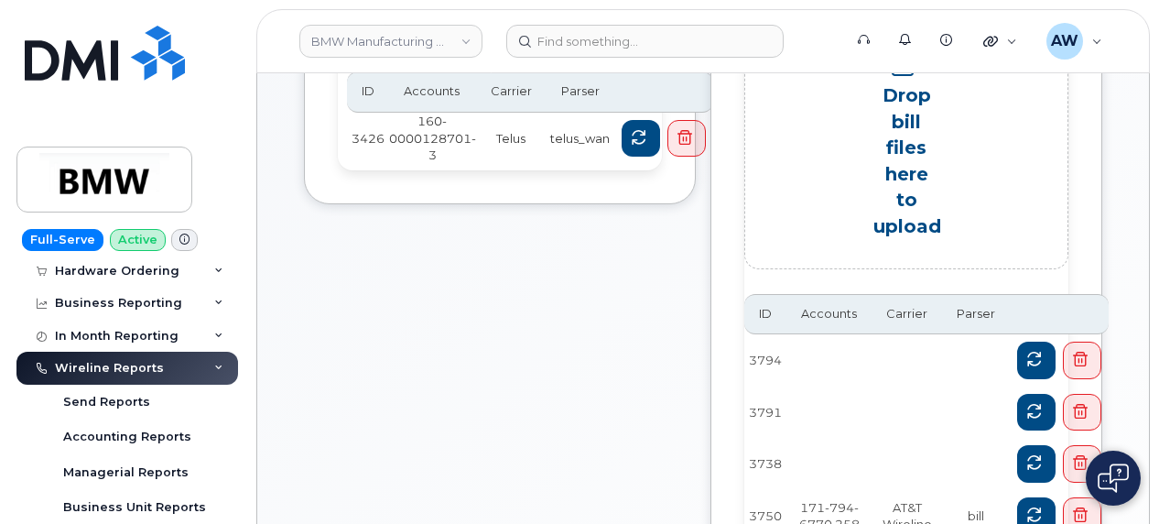
scroll to position [116, 0]
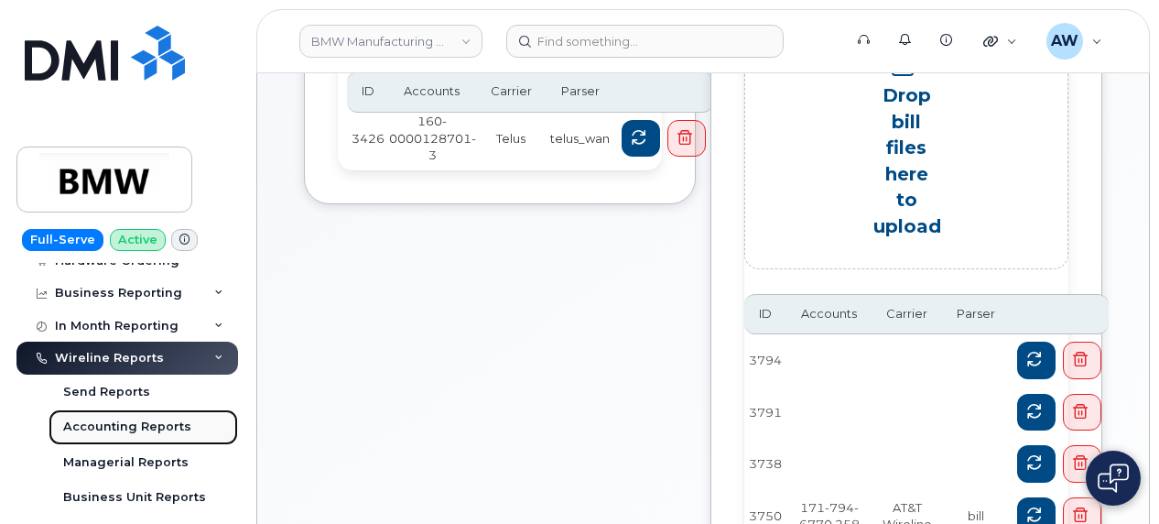
click at [186, 426] on link "Accounting Reports" at bounding box center [144, 426] width 190 height 35
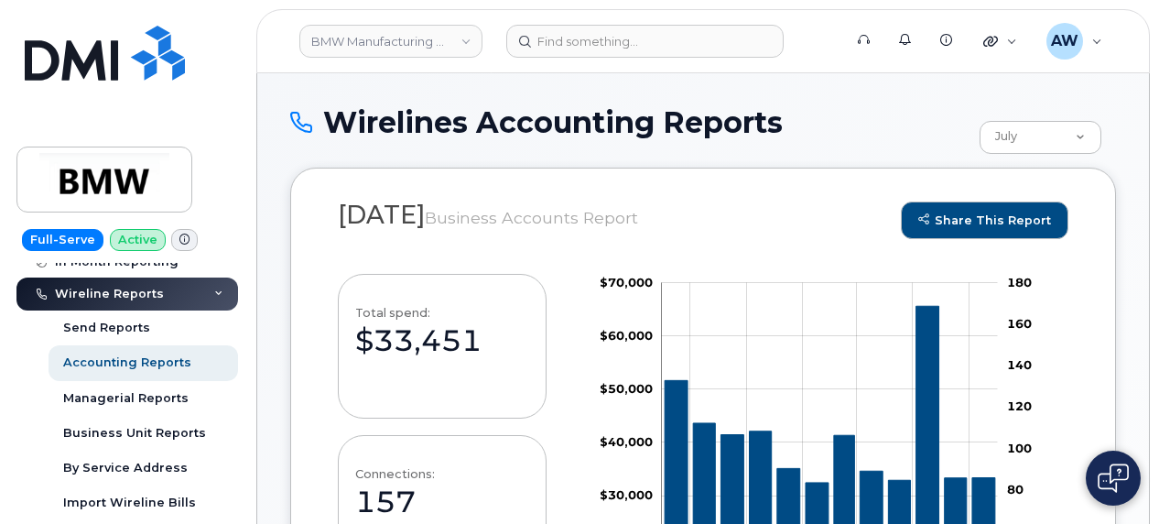
scroll to position [201, 0]
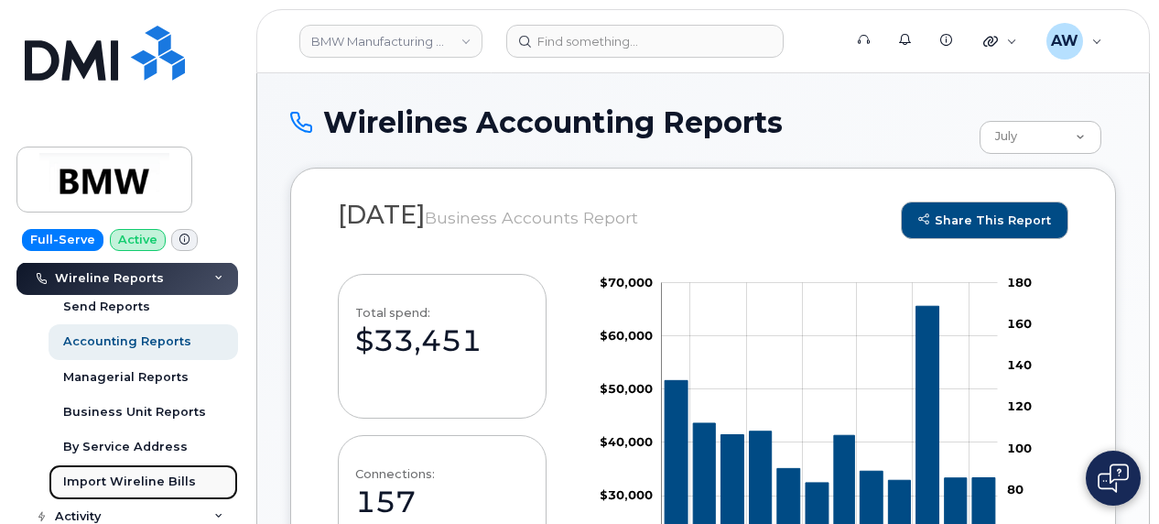
click at [178, 465] on link "Import Wireline Bills" at bounding box center [144, 481] width 190 height 35
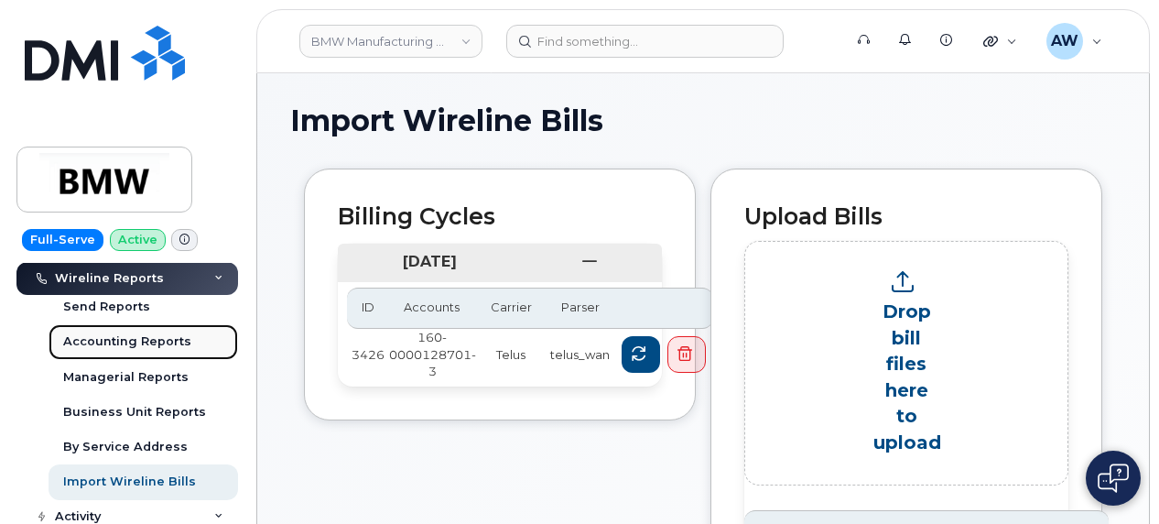
click at [168, 335] on div "Accounting Reports" at bounding box center [127, 341] width 128 height 16
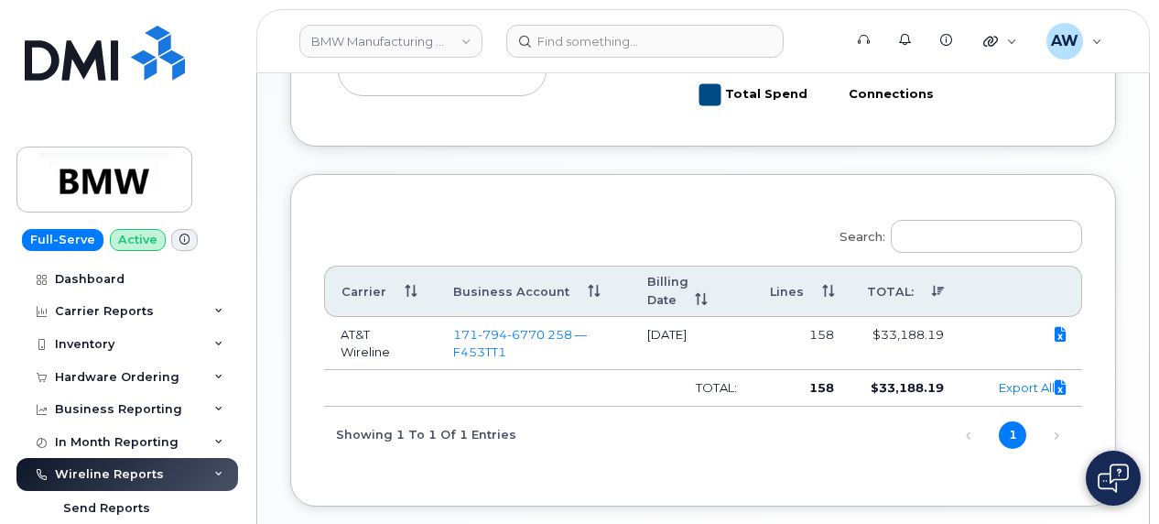
scroll to position [691, 0]
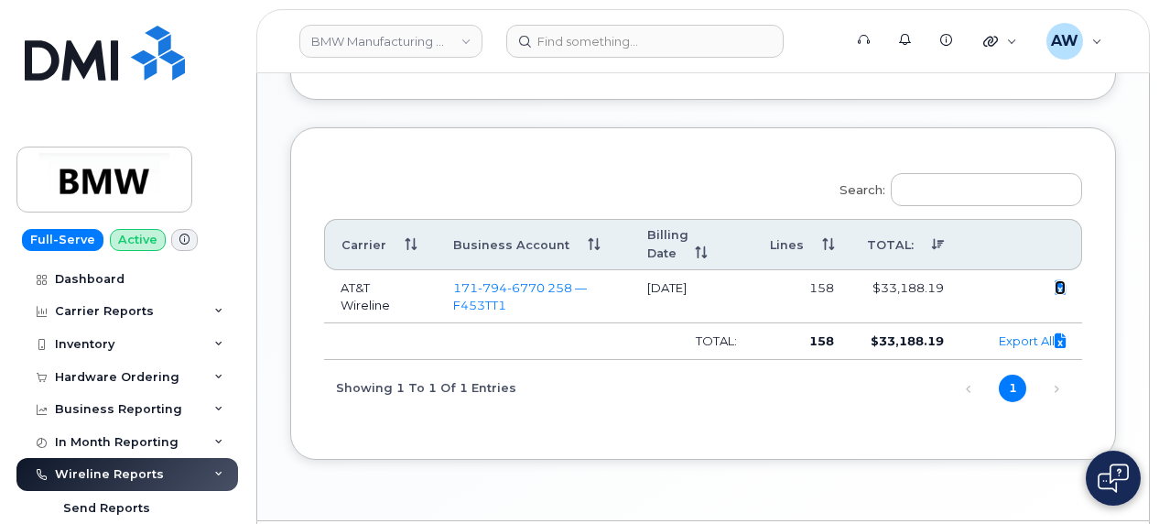
click at [1064, 287] on icon at bounding box center [1060, 287] width 11 height 1
click at [401, 49] on link "BMW Manufacturing Co LLC" at bounding box center [390, 41] width 183 height 33
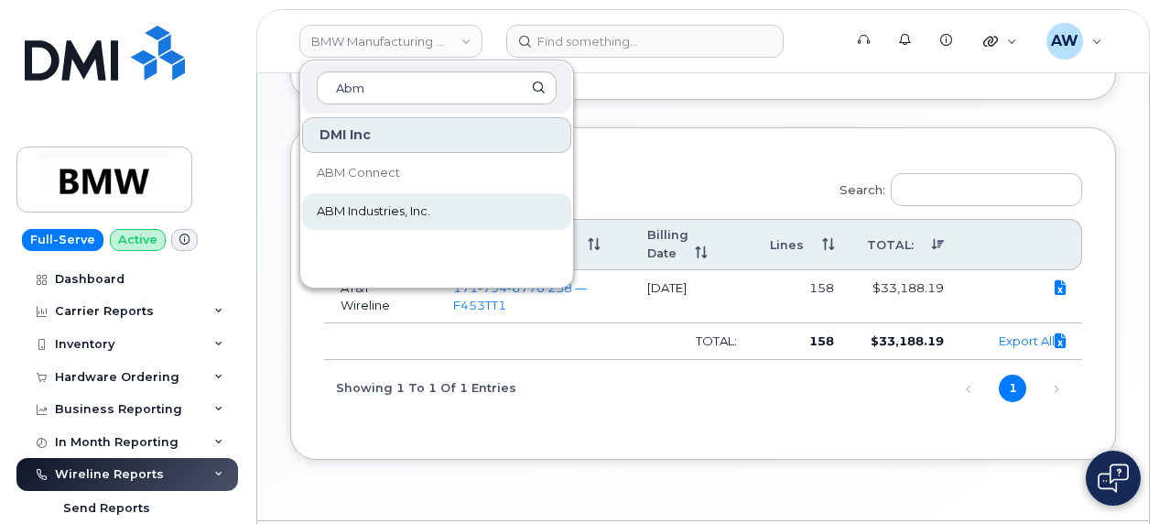
type input "Abm"
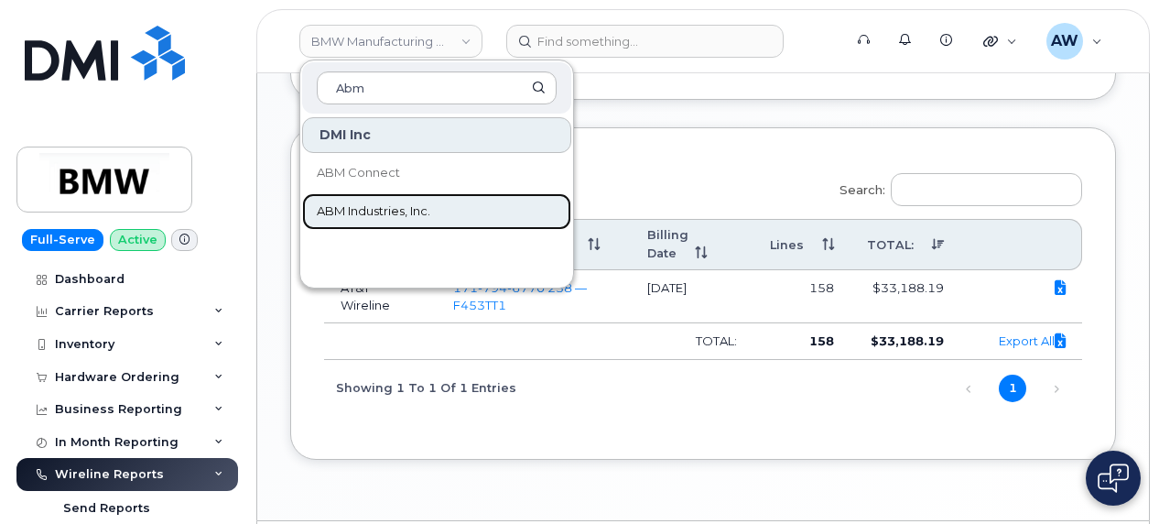
click at [396, 202] on span "ABM Industries, Inc." at bounding box center [374, 211] width 114 height 18
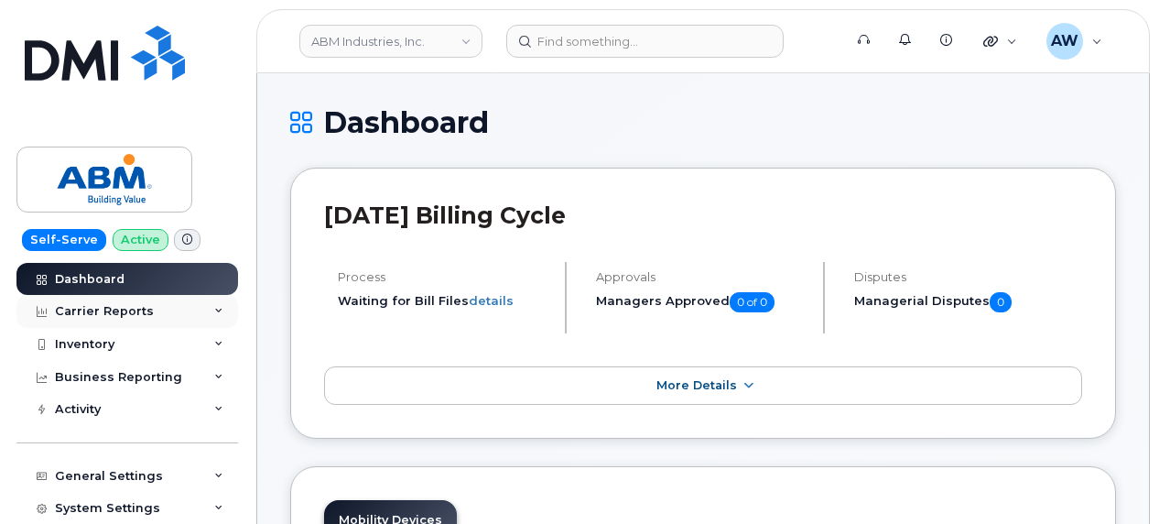
click at [214, 313] on icon at bounding box center [218, 311] width 9 height 9
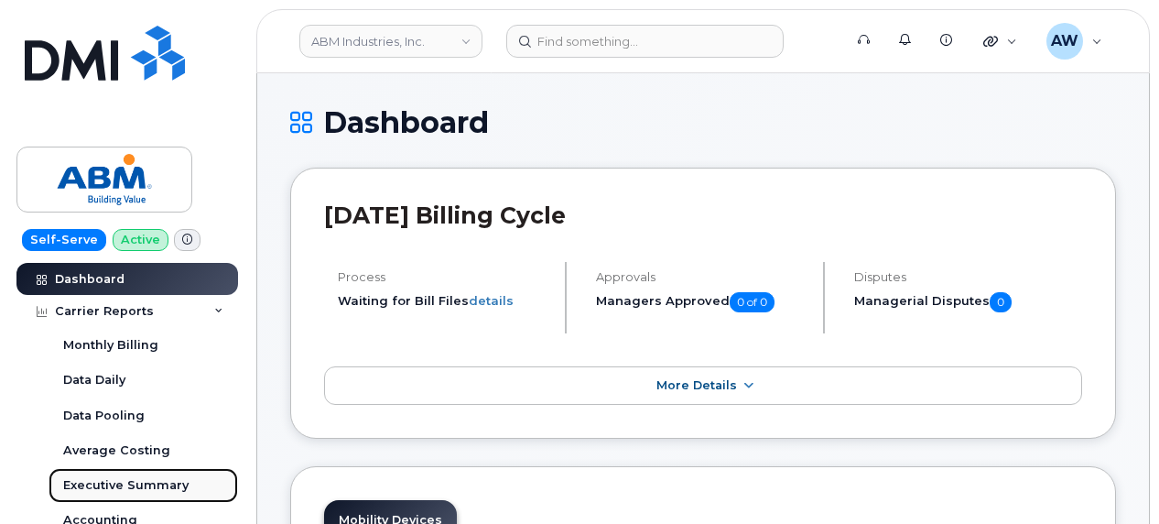
click at [176, 479] on div "Executive Summary" at bounding box center [125, 485] width 125 height 16
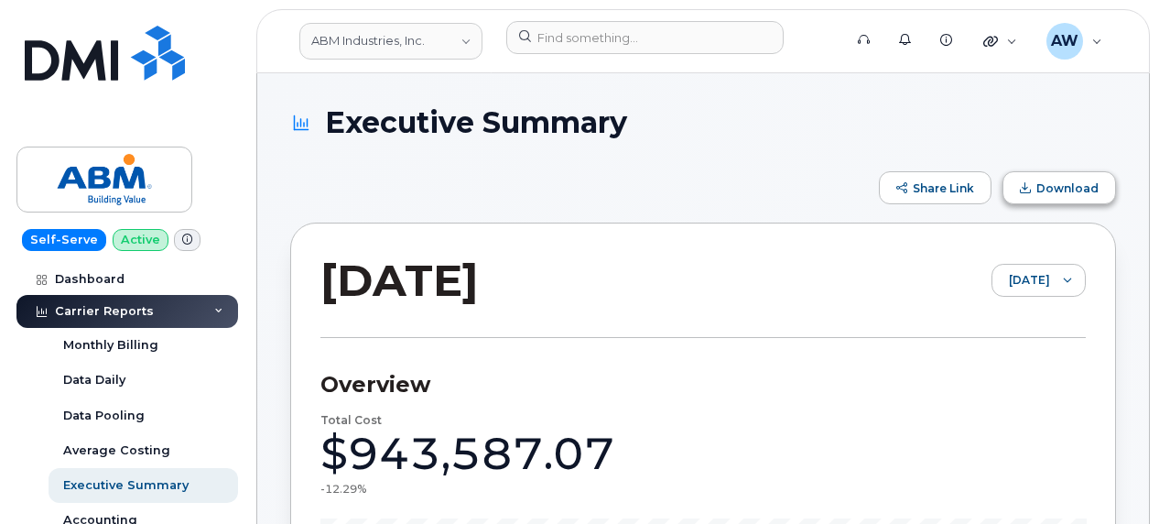
click at [1065, 177] on button "Download" at bounding box center [1059, 187] width 114 height 33
